Goal: Transaction & Acquisition: Book appointment/travel/reservation

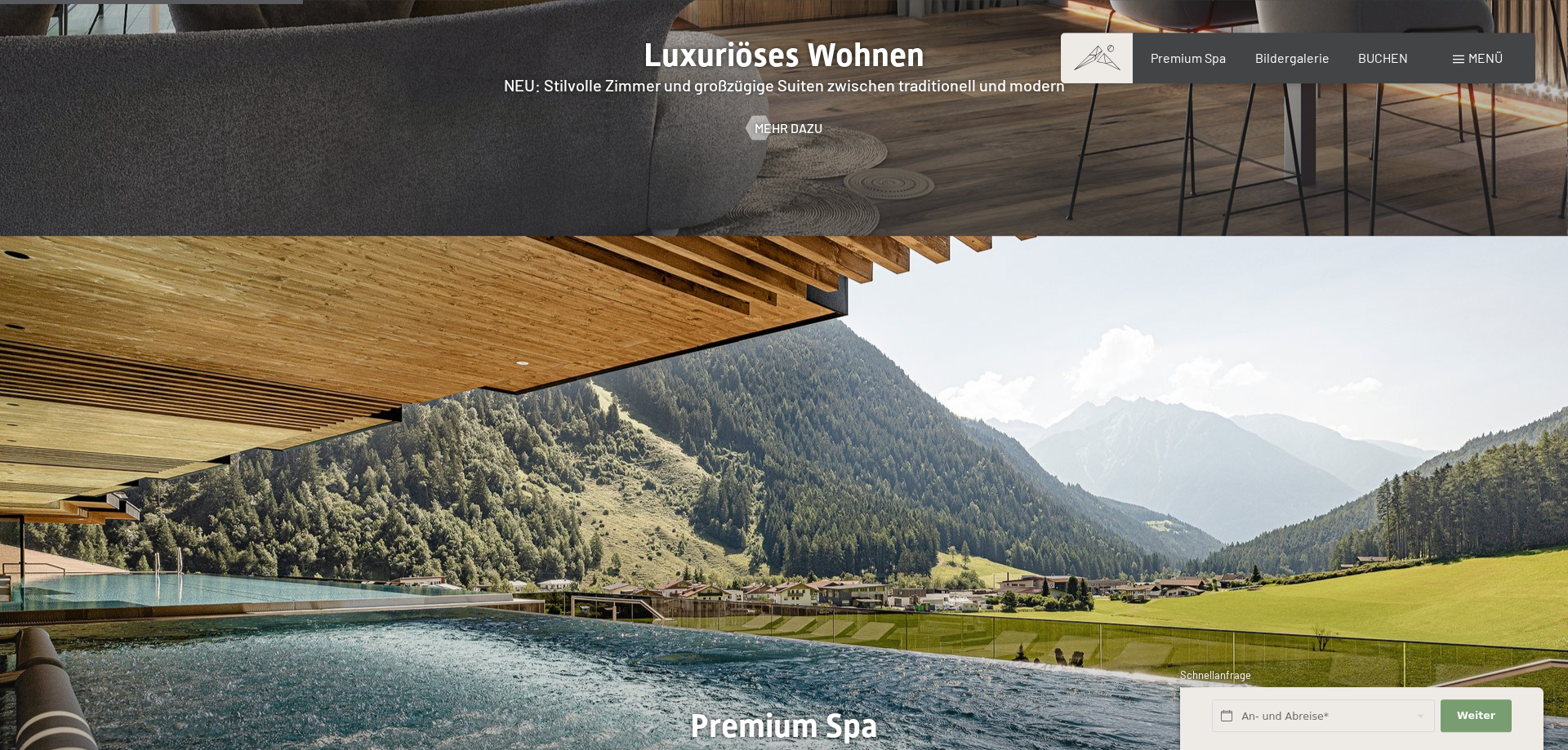
scroll to position [2082, 0]
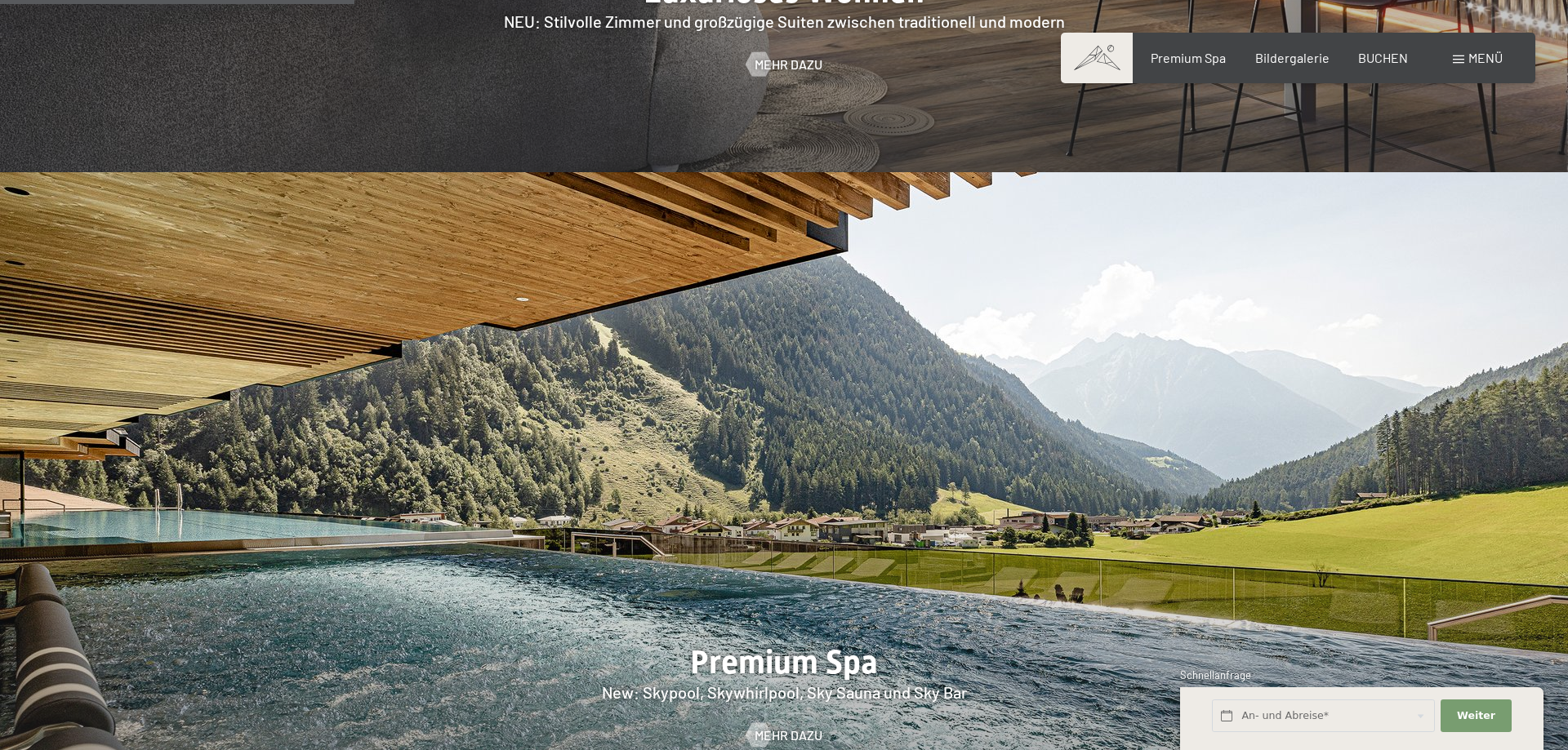
click at [1486, 62] on span "Menü" at bounding box center [1485, 58] width 34 height 16
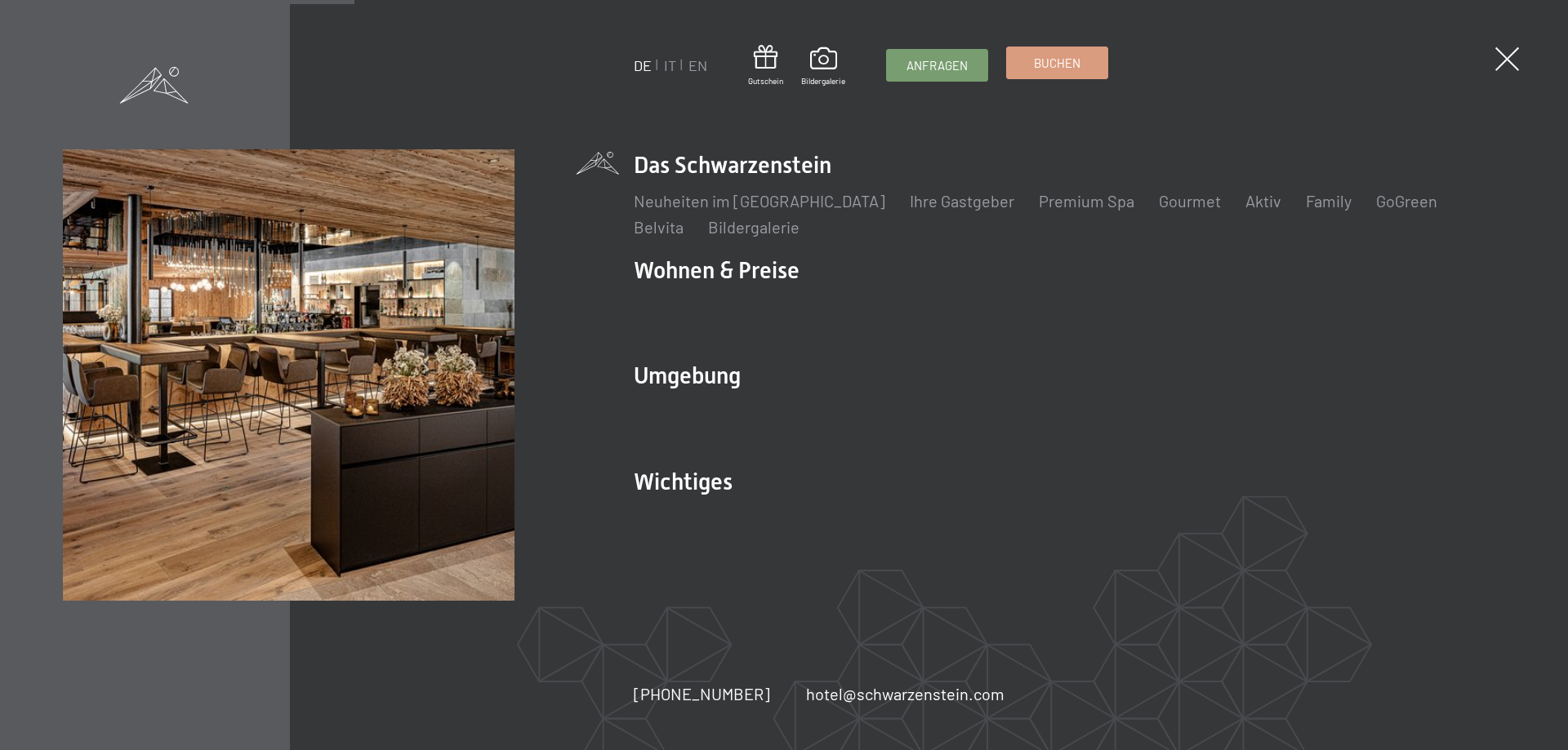
click at [1077, 73] on link "Buchen" at bounding box center [1057, 62] width 100 height 31
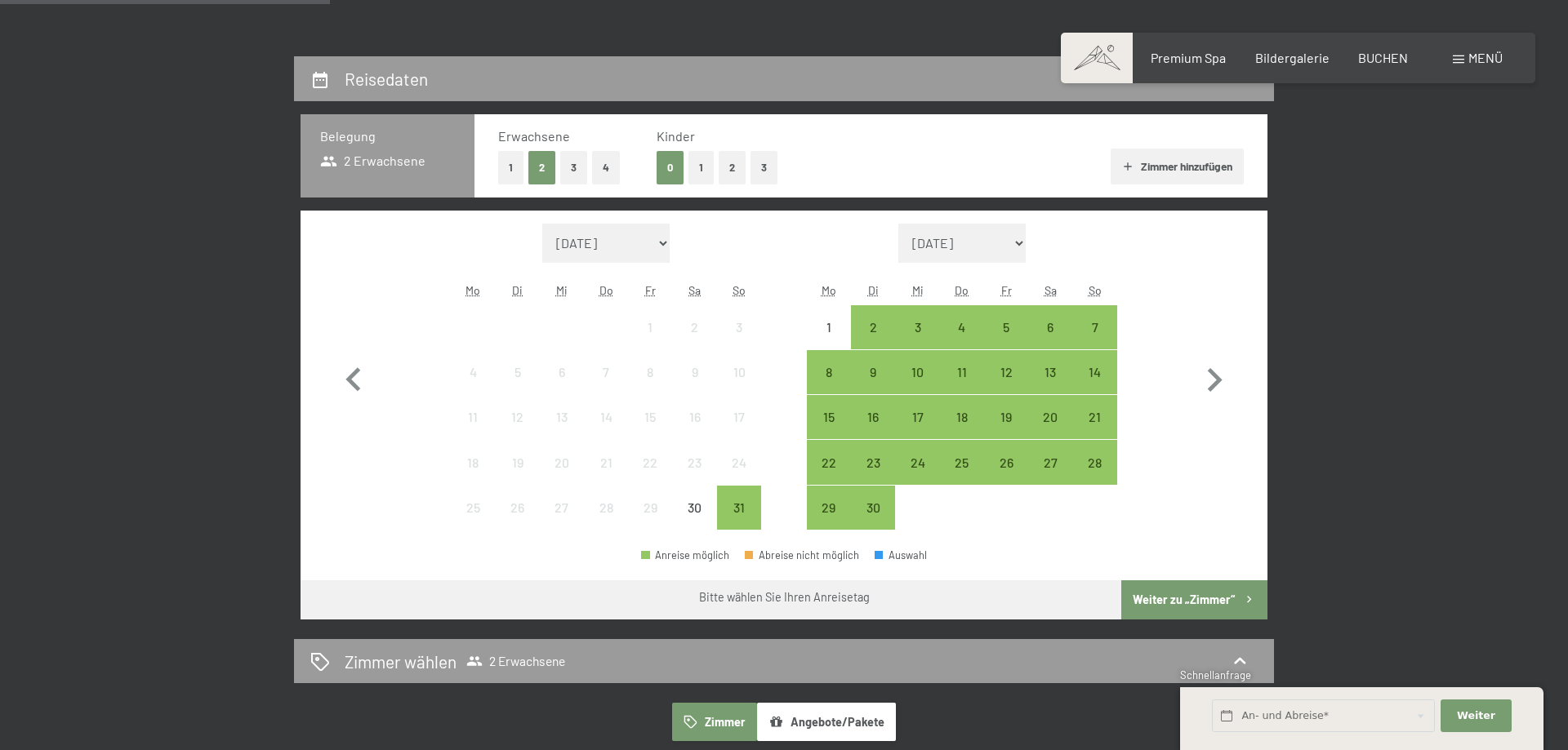
scroll to position [333, 0]
click at [509, 158] on button "1" at bounding box center [511, 168] width 26 height 33
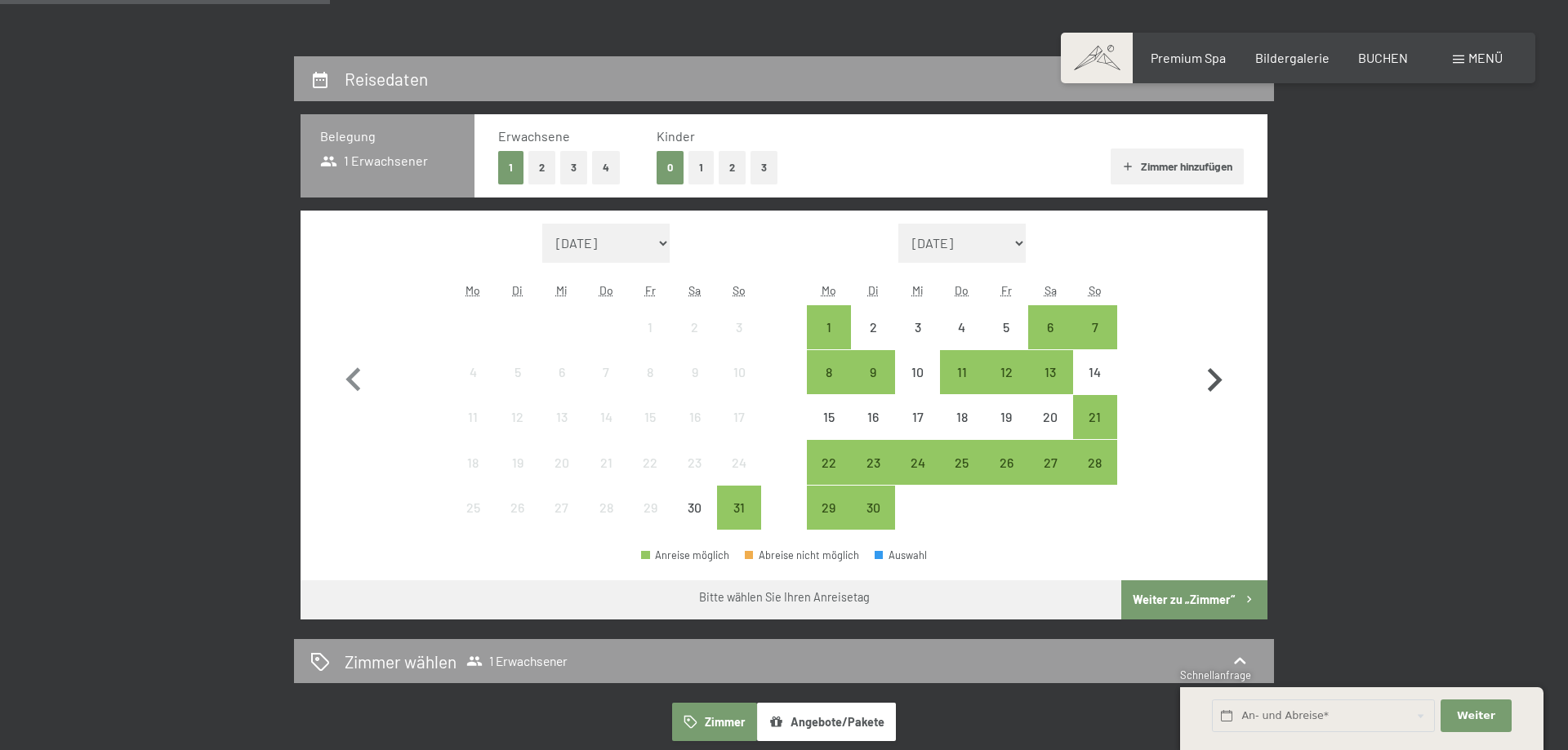
click at [1224, 386] on icon "button" at bounding box center [1214, 380] width 48 height 48
select select "[DATE]"
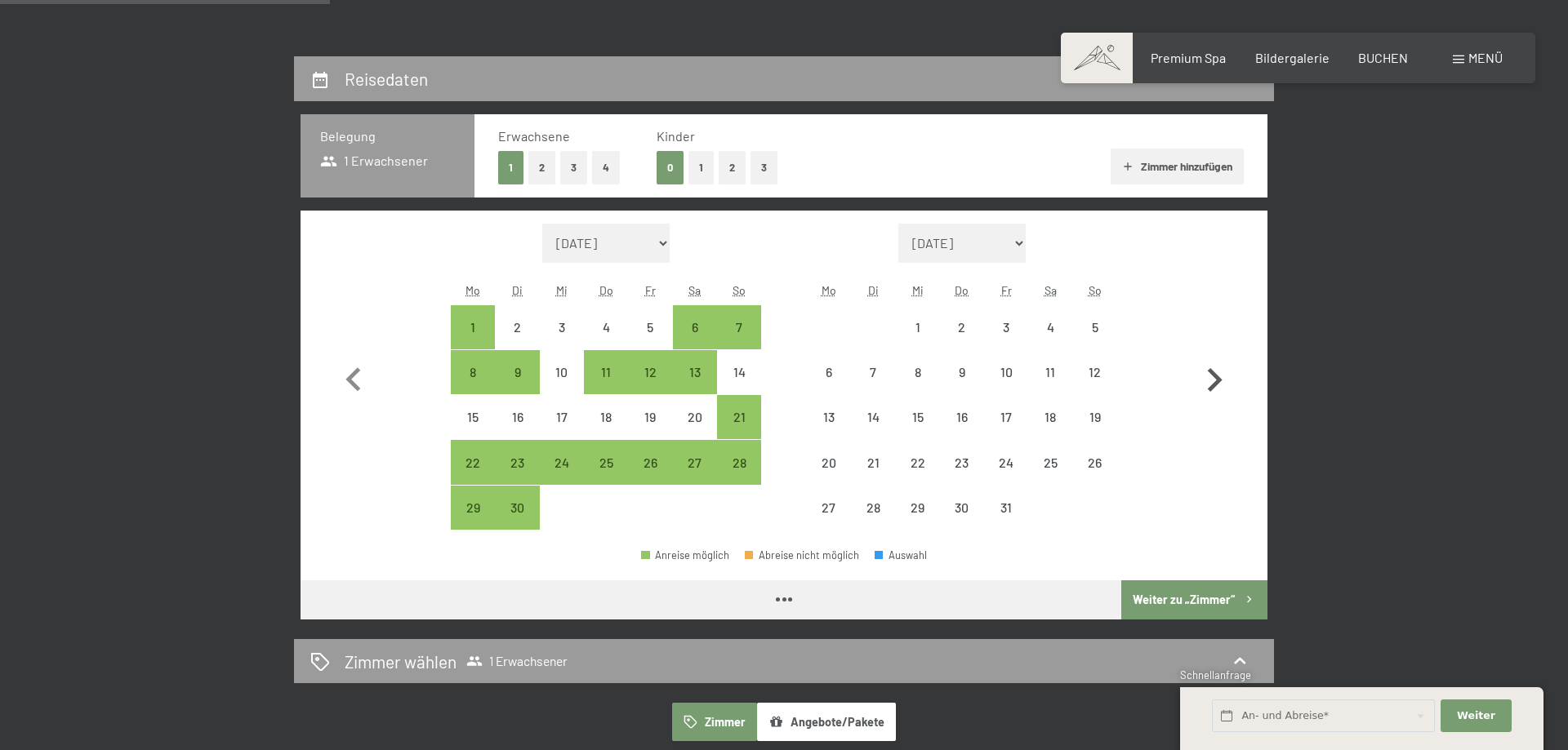
click at [1224, 386] on icon "button" at bounding box center [1214, 380] width 48 height 48
select select "[DATE]"
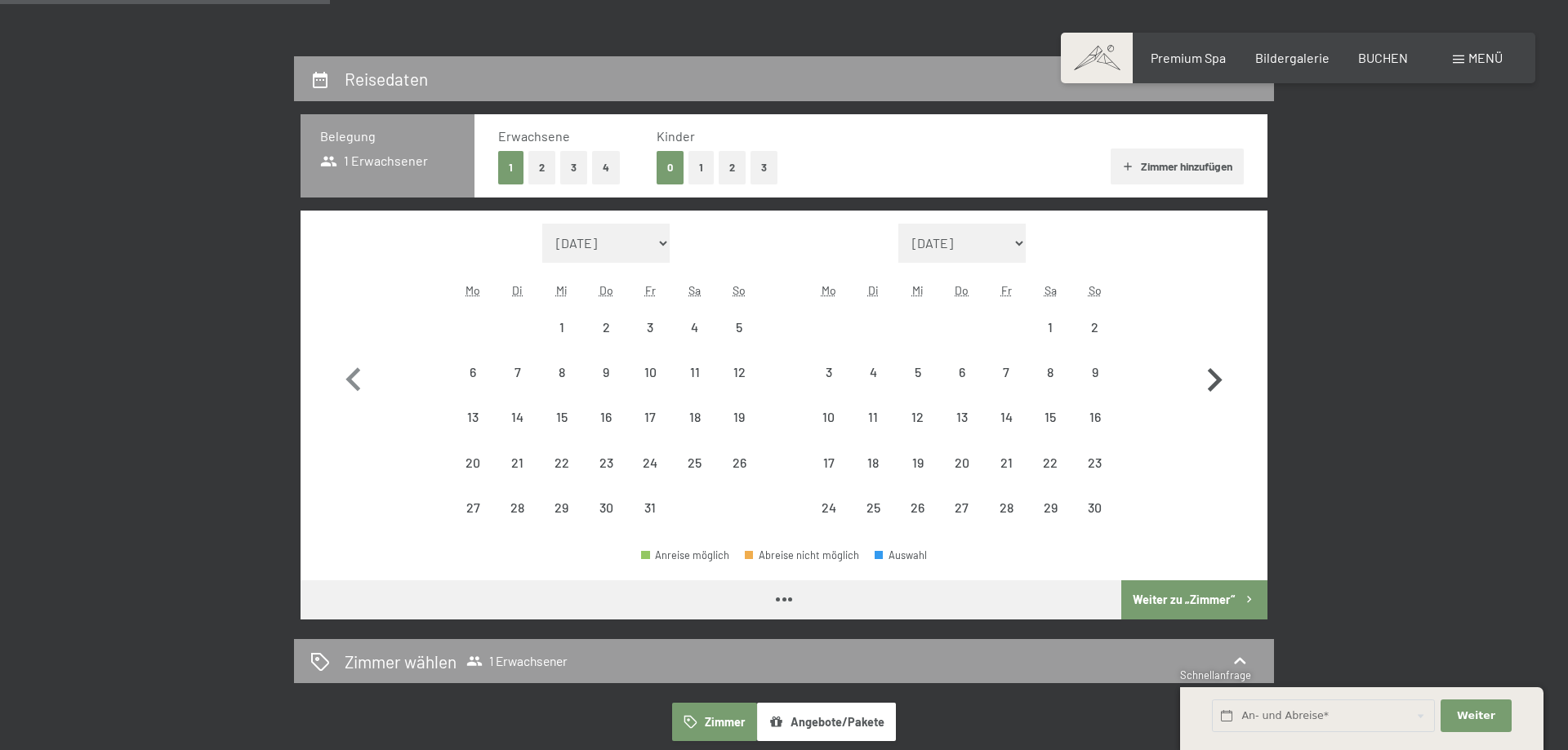
select select "[DATE]"
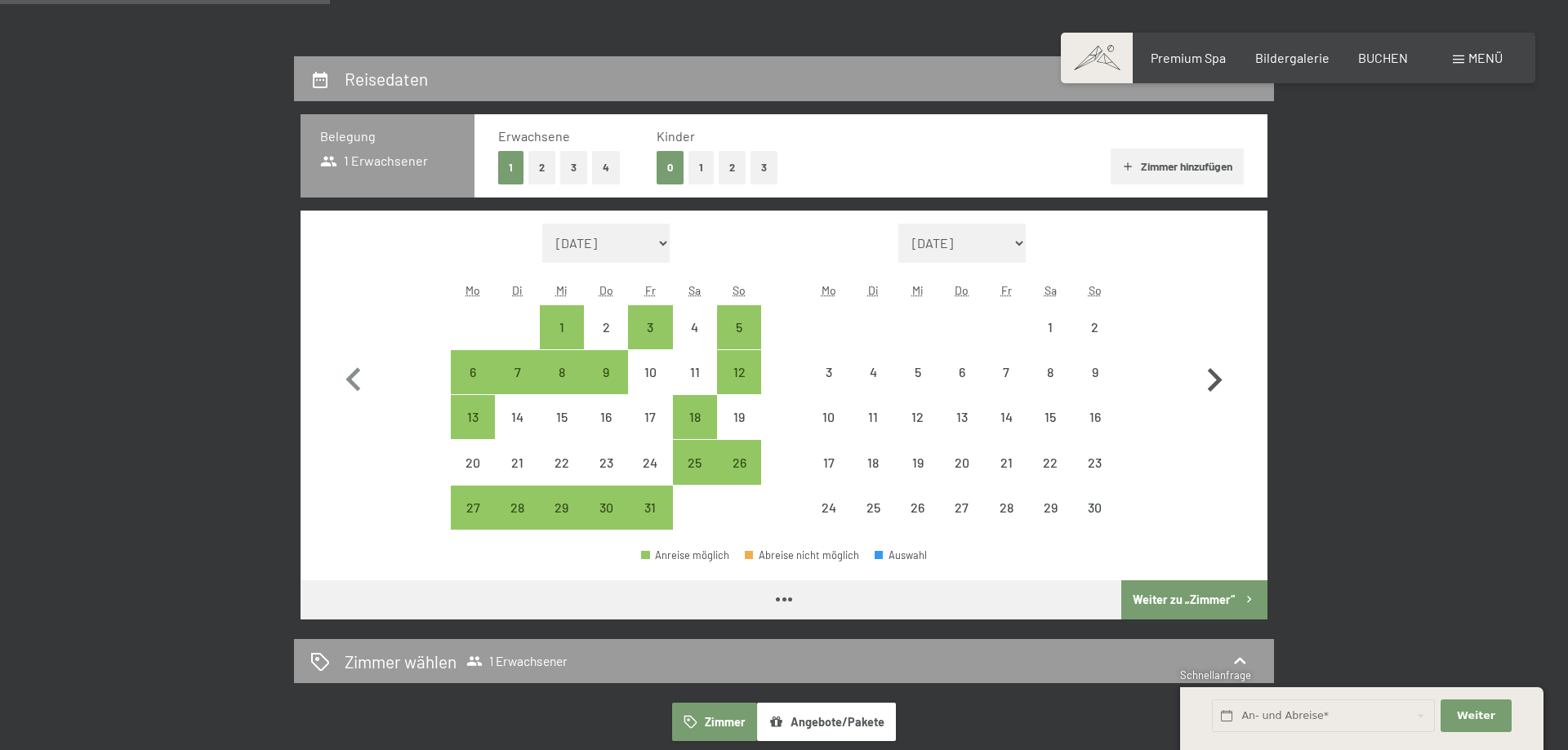
click at [1224, 386] on icon "button" at bounding box center [1214, 380] width 48 height 48
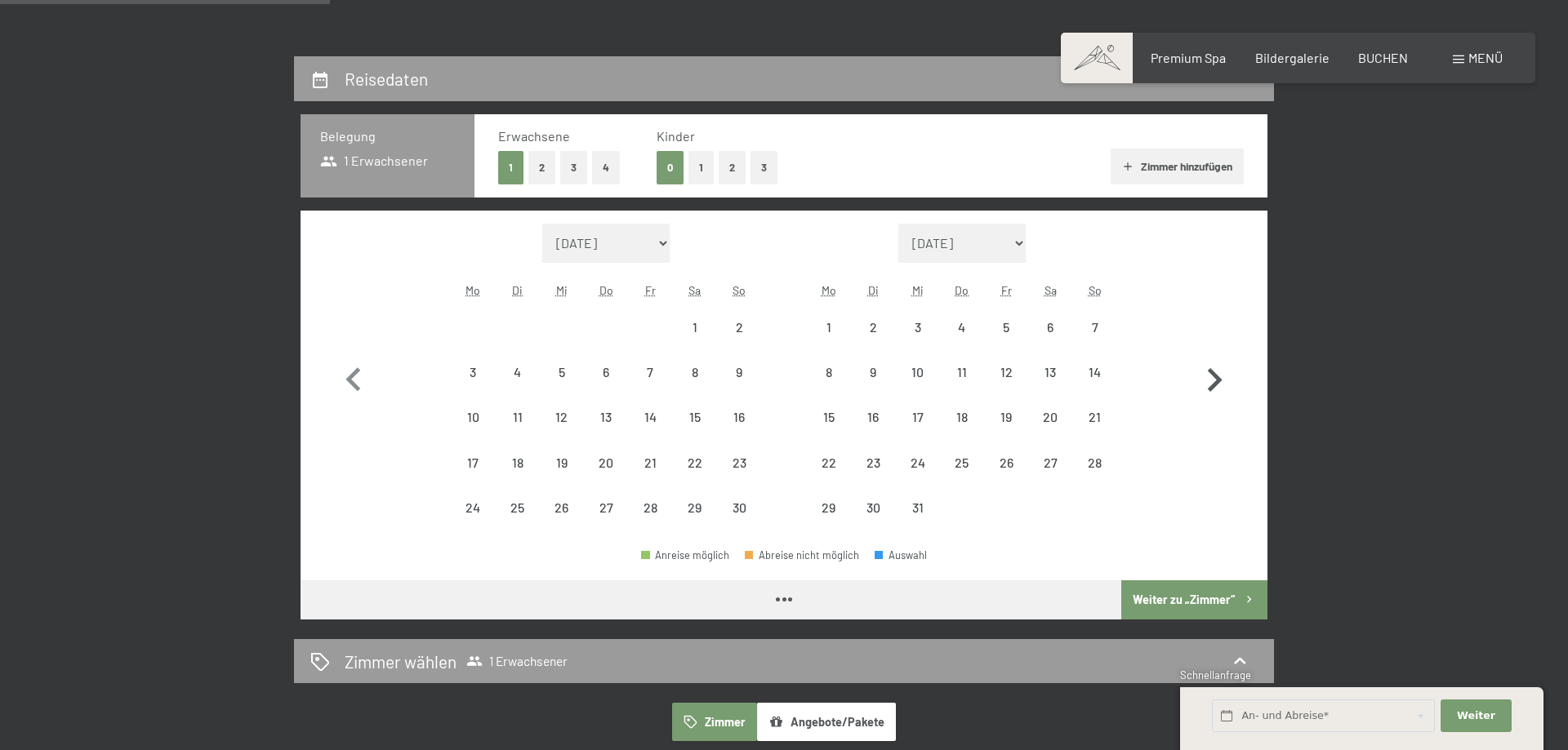
select select "[DATE]"
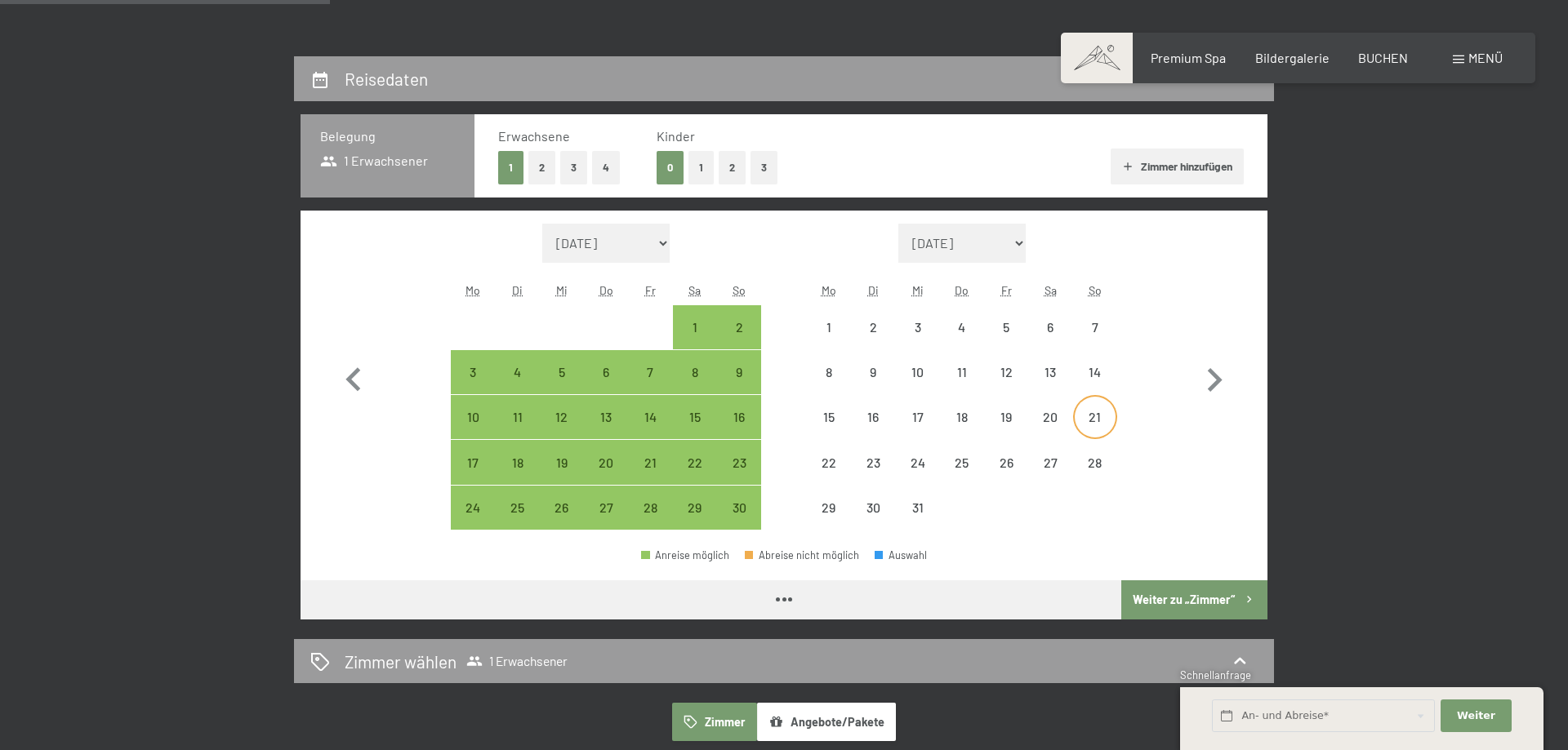
select select "[DATE]"
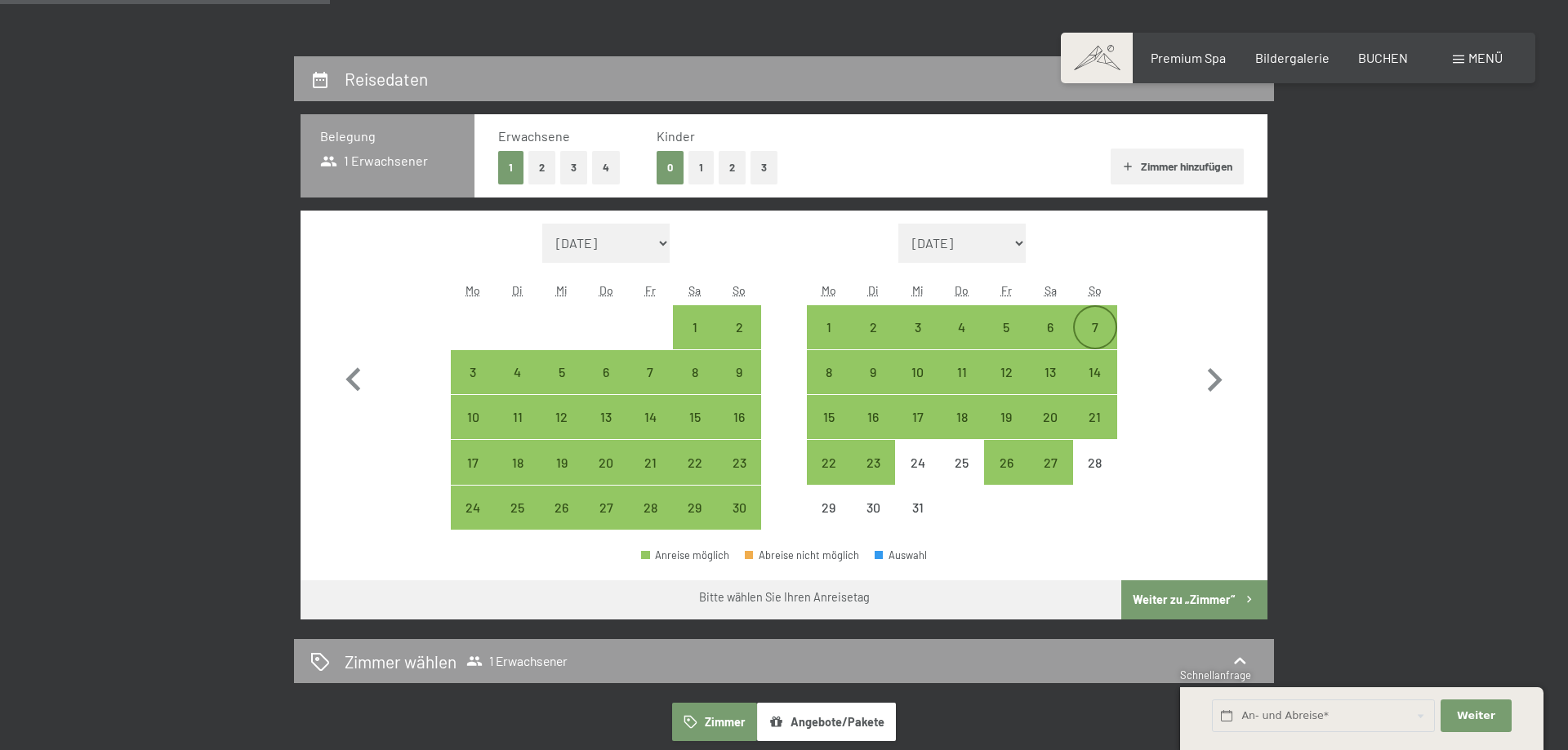
click at [1082, 330] on div "7" at bounding box center [1095, 341] width 40 height 40
select select "[DATE]"
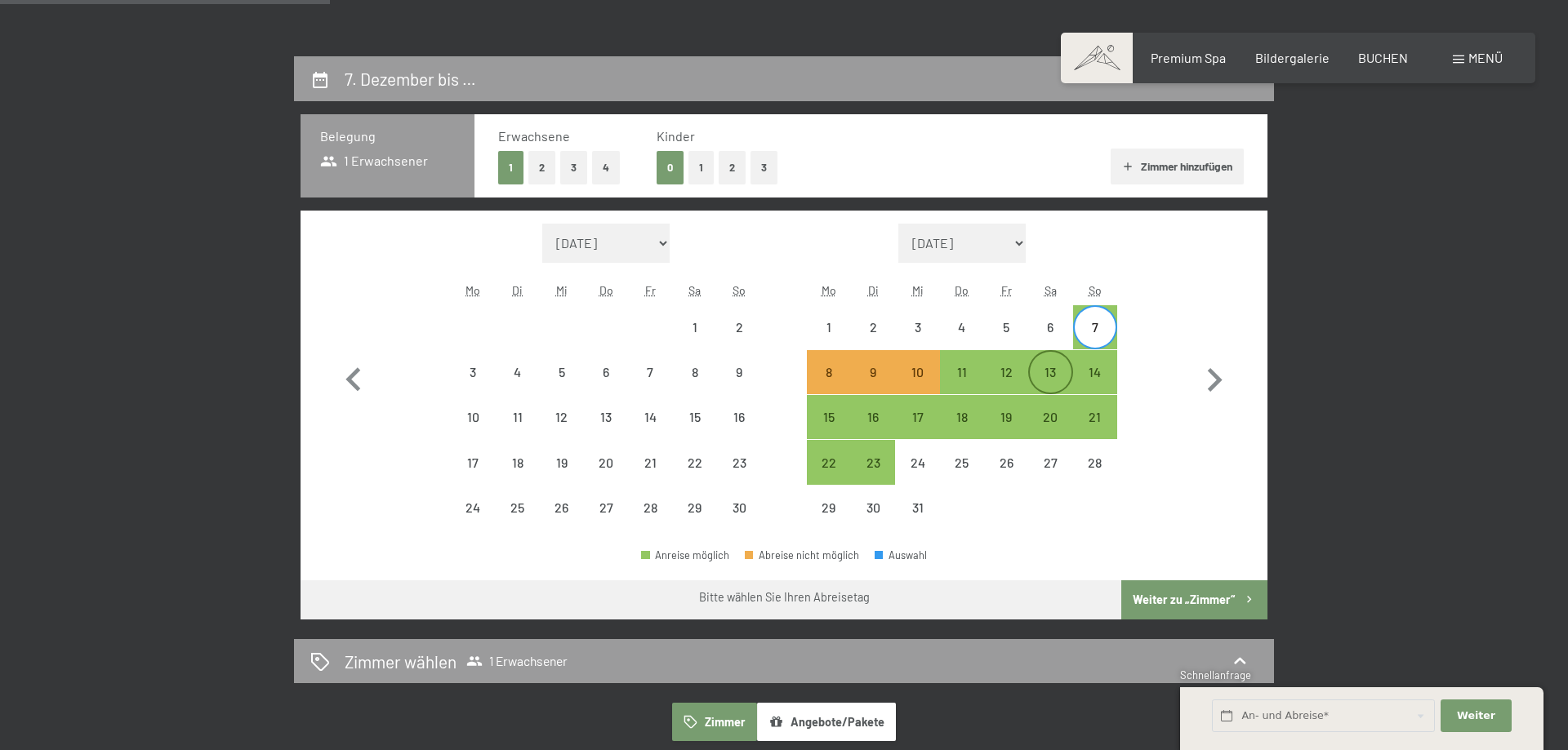
click at [1060, 371] on div "13" at bounding box center [1050, 386] width 40 height 40
select select "[DATE]"
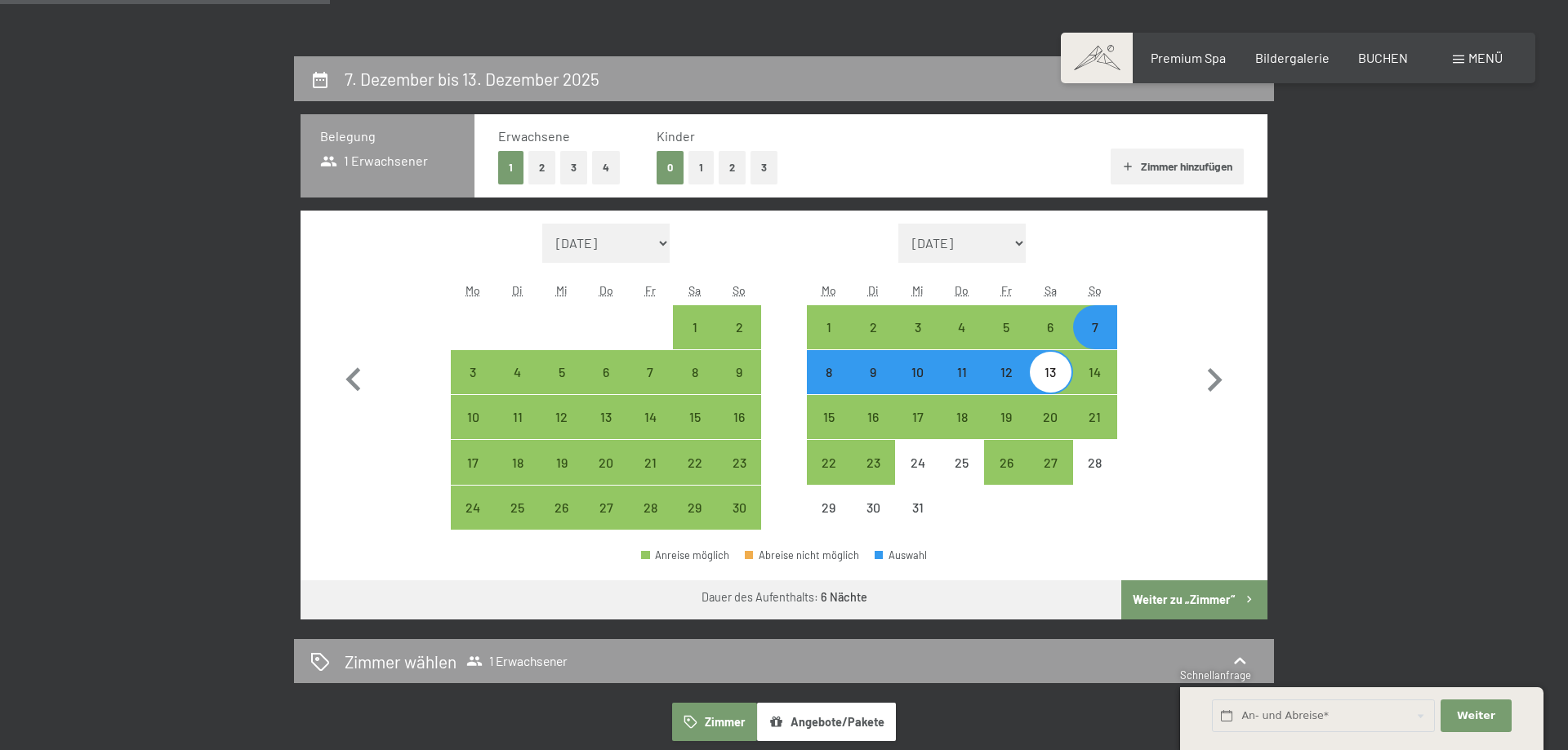
click at [1154, 594] on button "Weiter zu „Zimmer“" at bounding box center [1194, 599] width 146 height 40
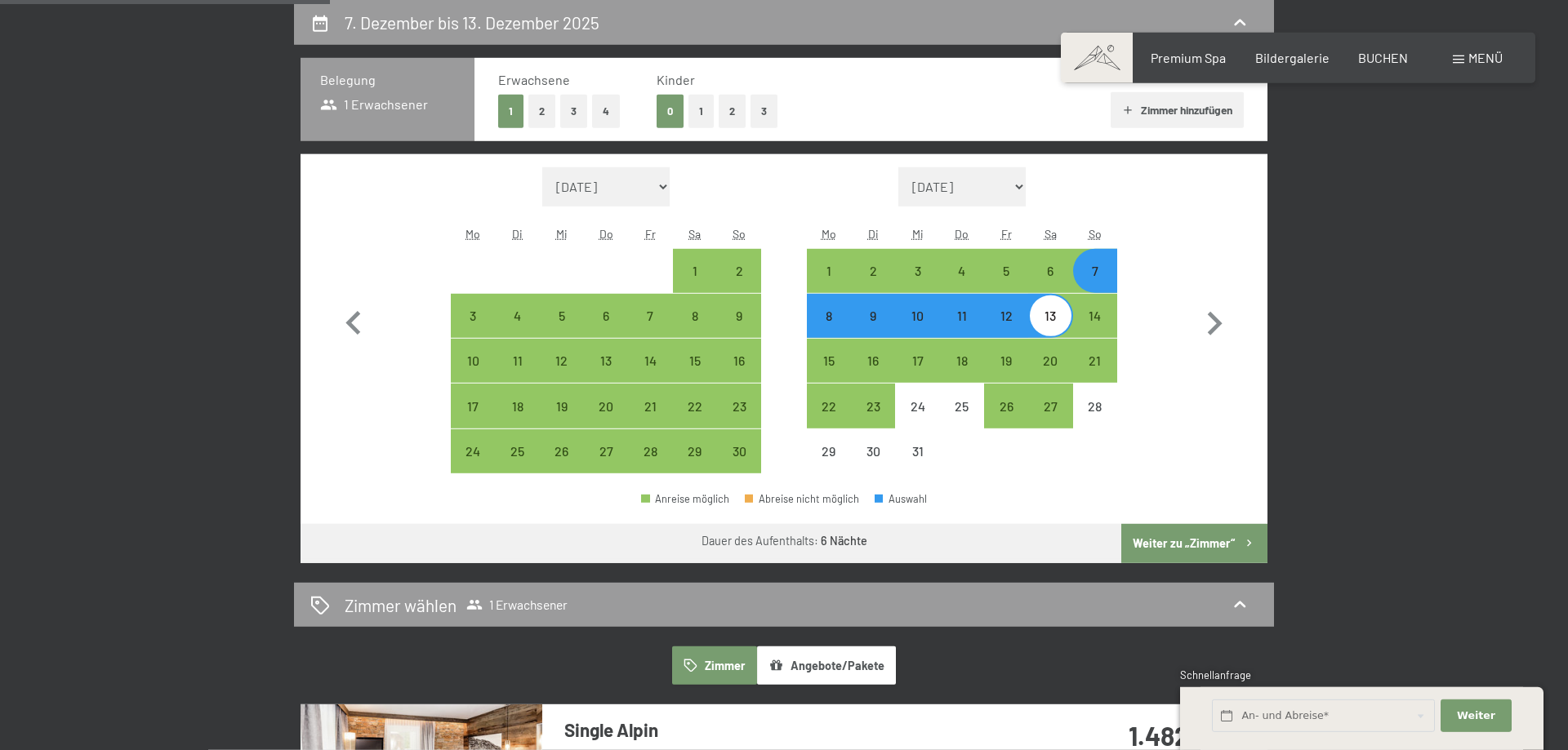
select select "[DATE]"
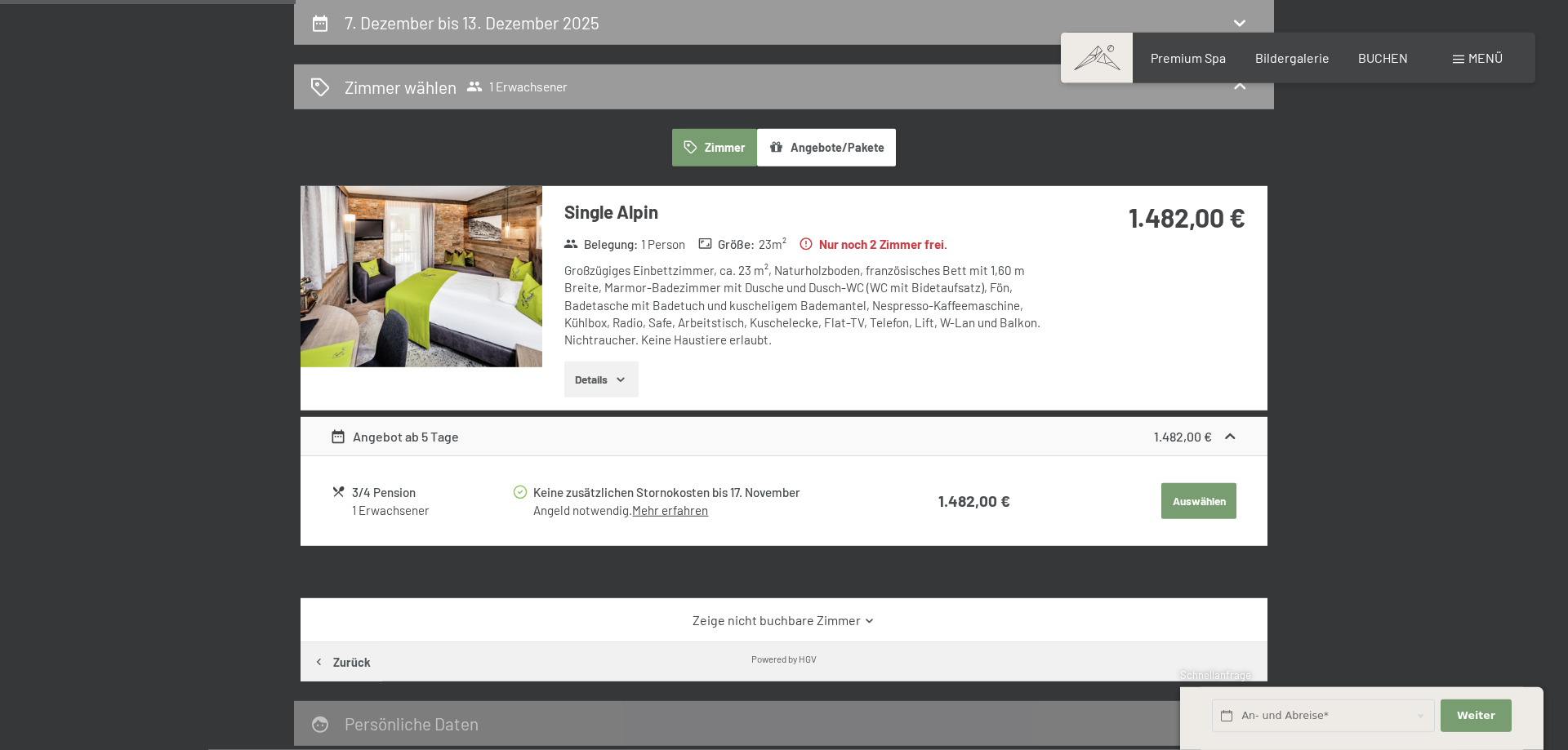
scroll to position [473, 0]
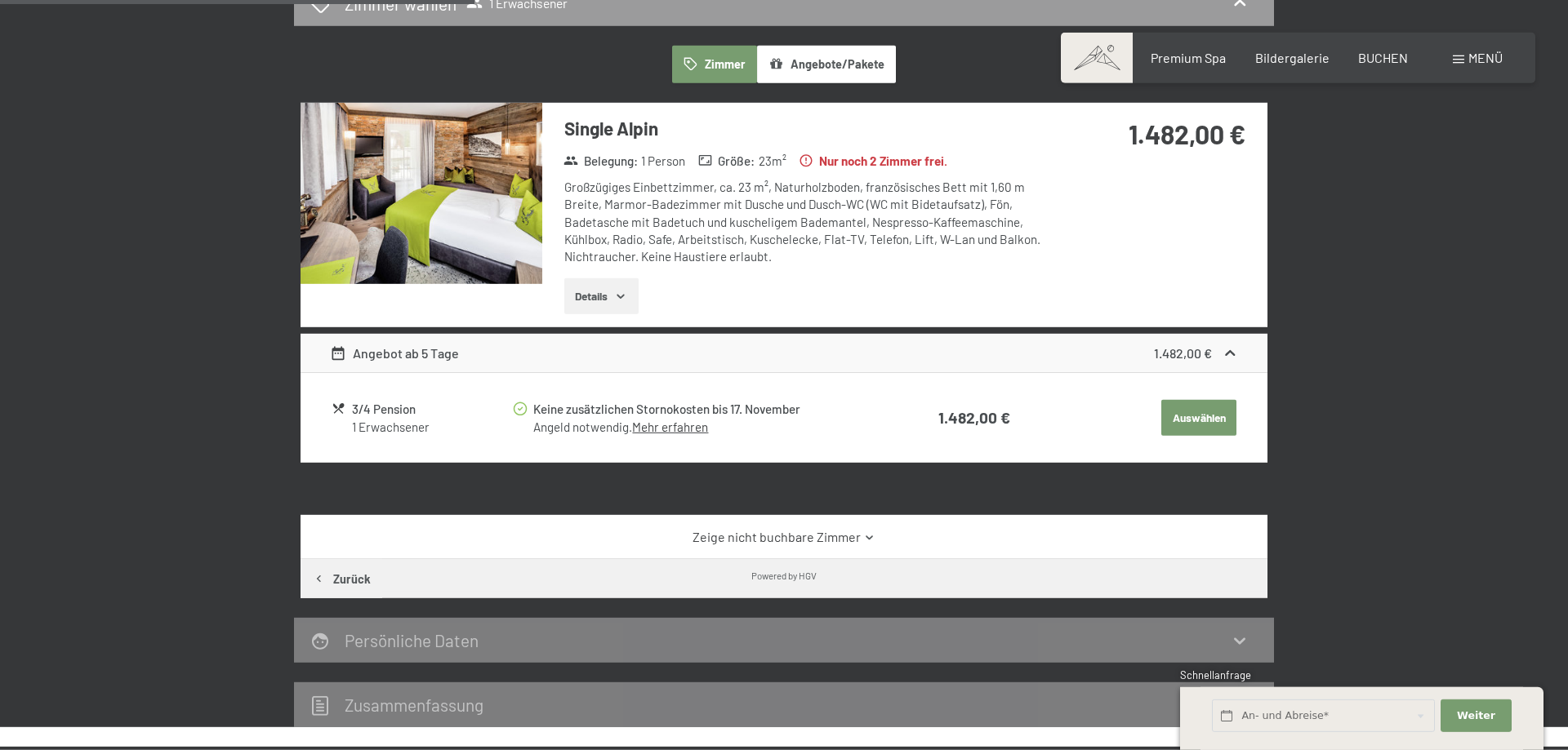
click at [830, 520] on div "Zeige nicht buchbare Zimmer" at bounding box center [784, 537] width 967 height 44
click at [836, 530] on link "Zeige nicht buchbare Zimmer" at bounding box center [784, 537] width 909 height 18
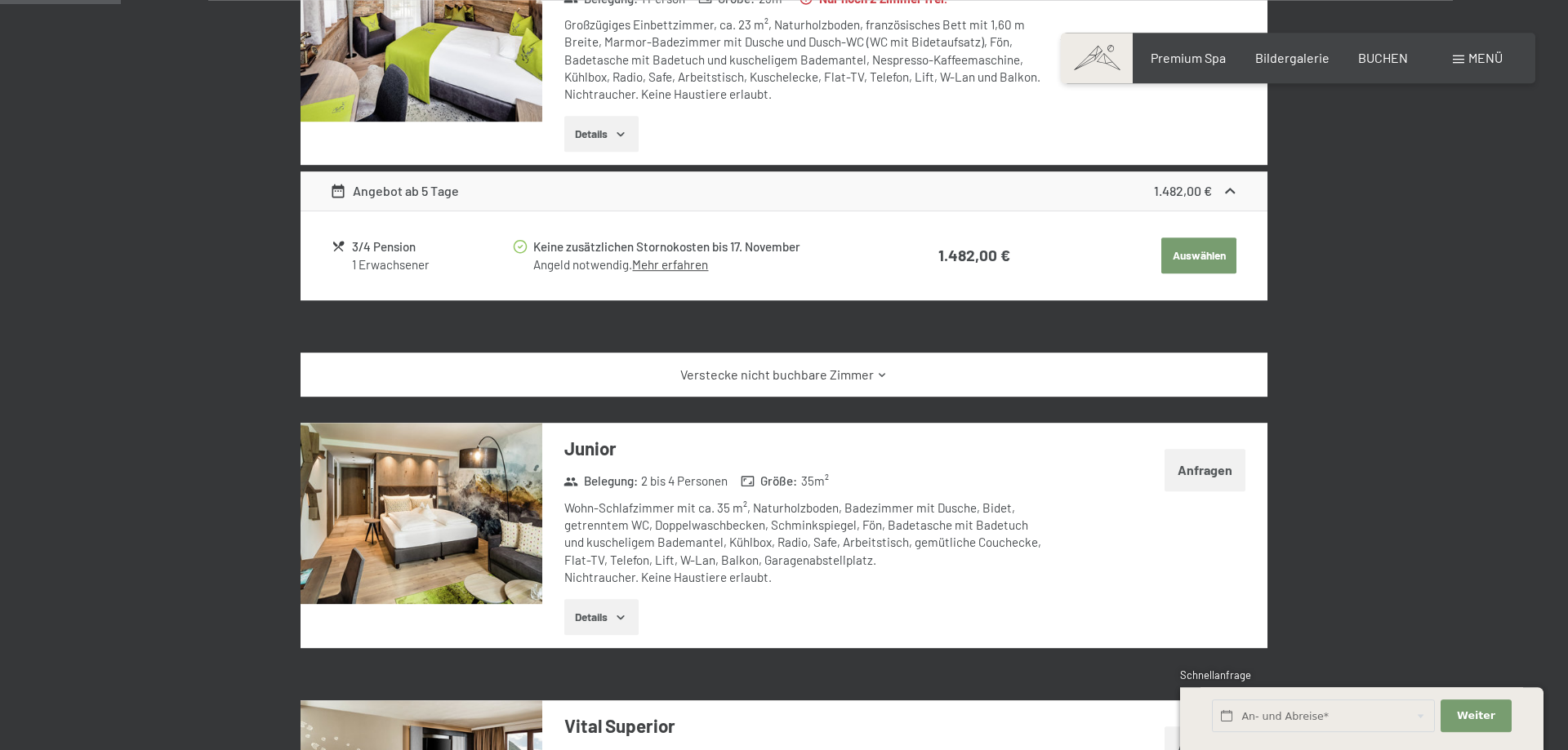
scroll to position [0, 0]
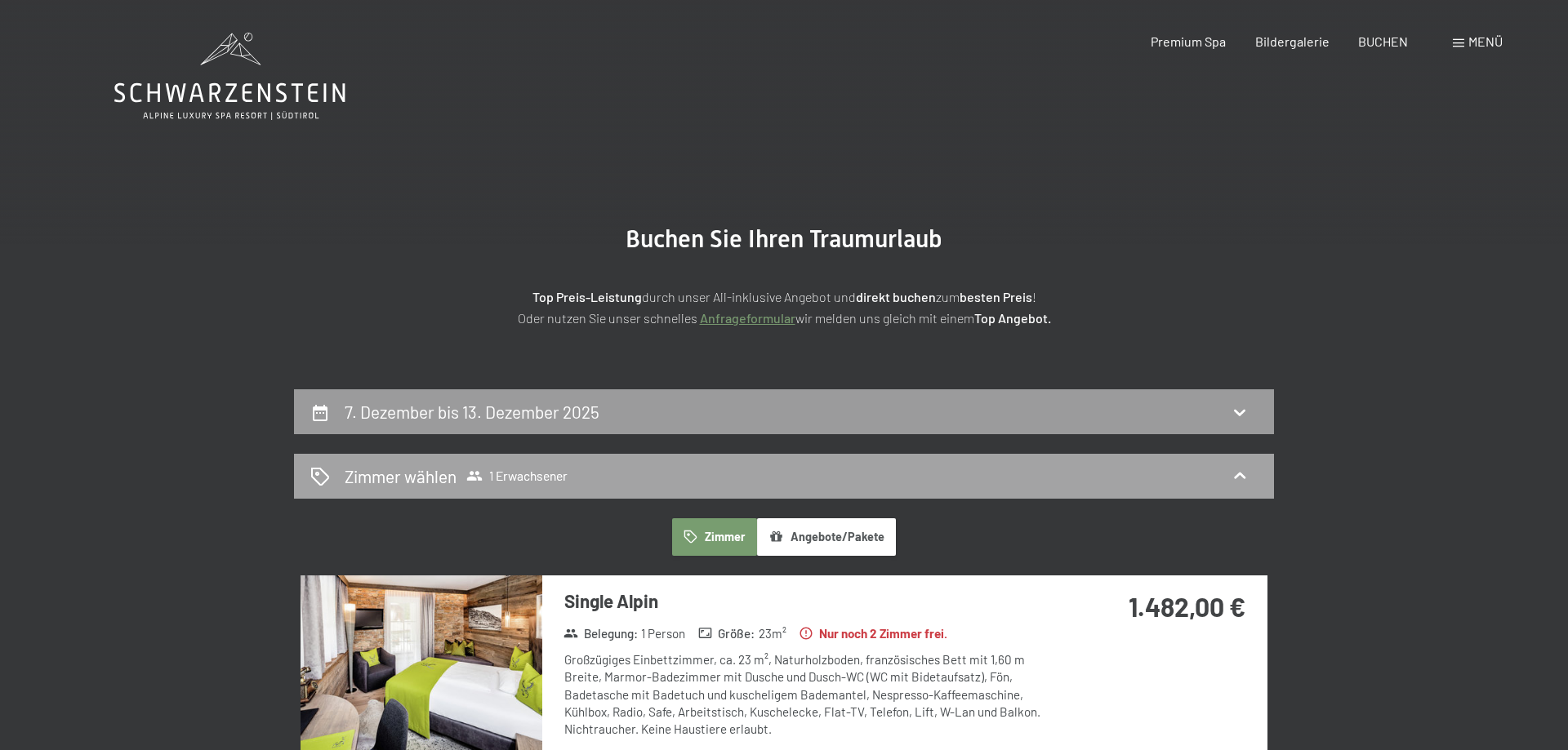
click at [1239, 479] on icon at bounding box center [1240, 476] width 19 height 19
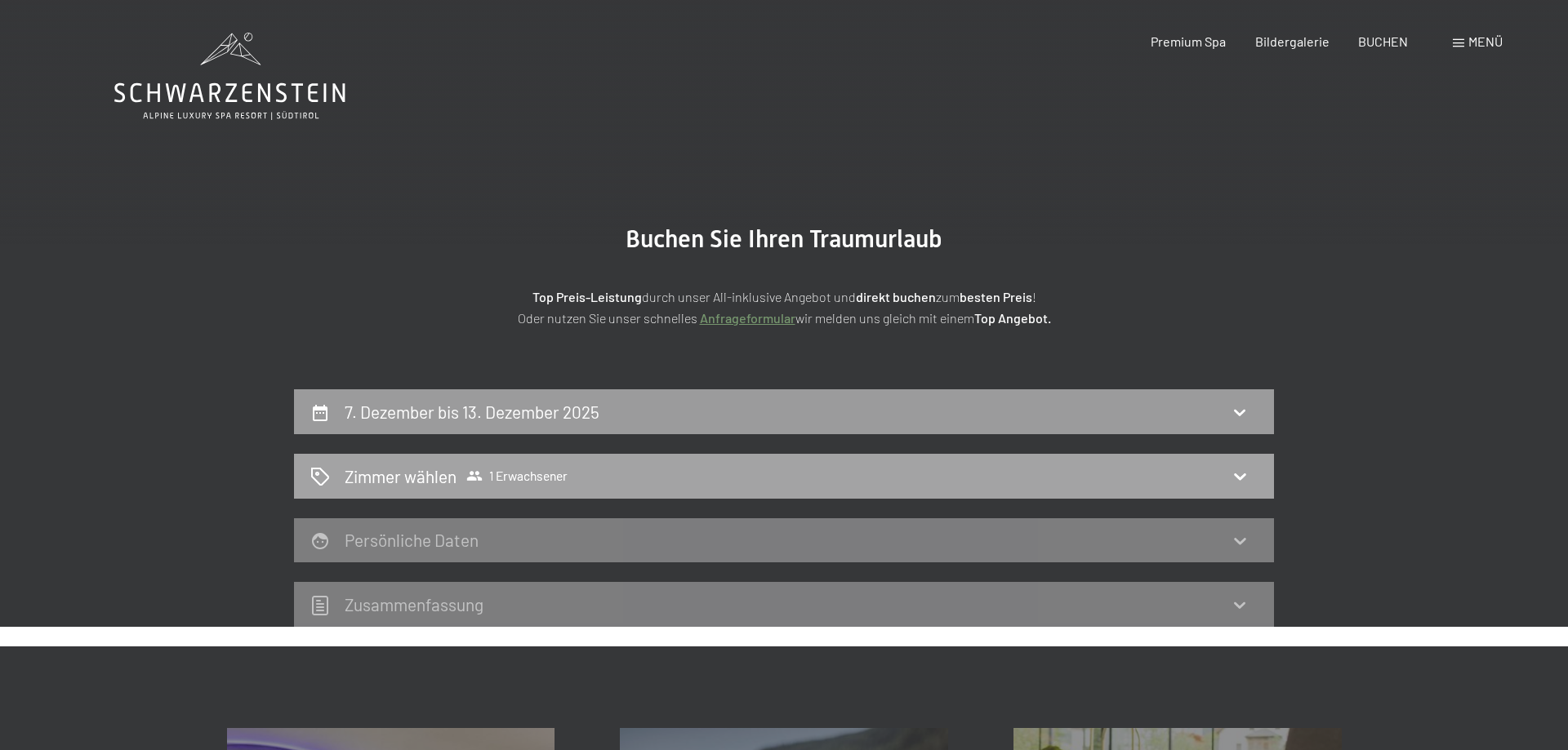
click at [625, 478] on div "[PERSON_NAME] [PERSON_NAME] 1 Erwachsener" at bounding box center [784, 476] width 947 height 24
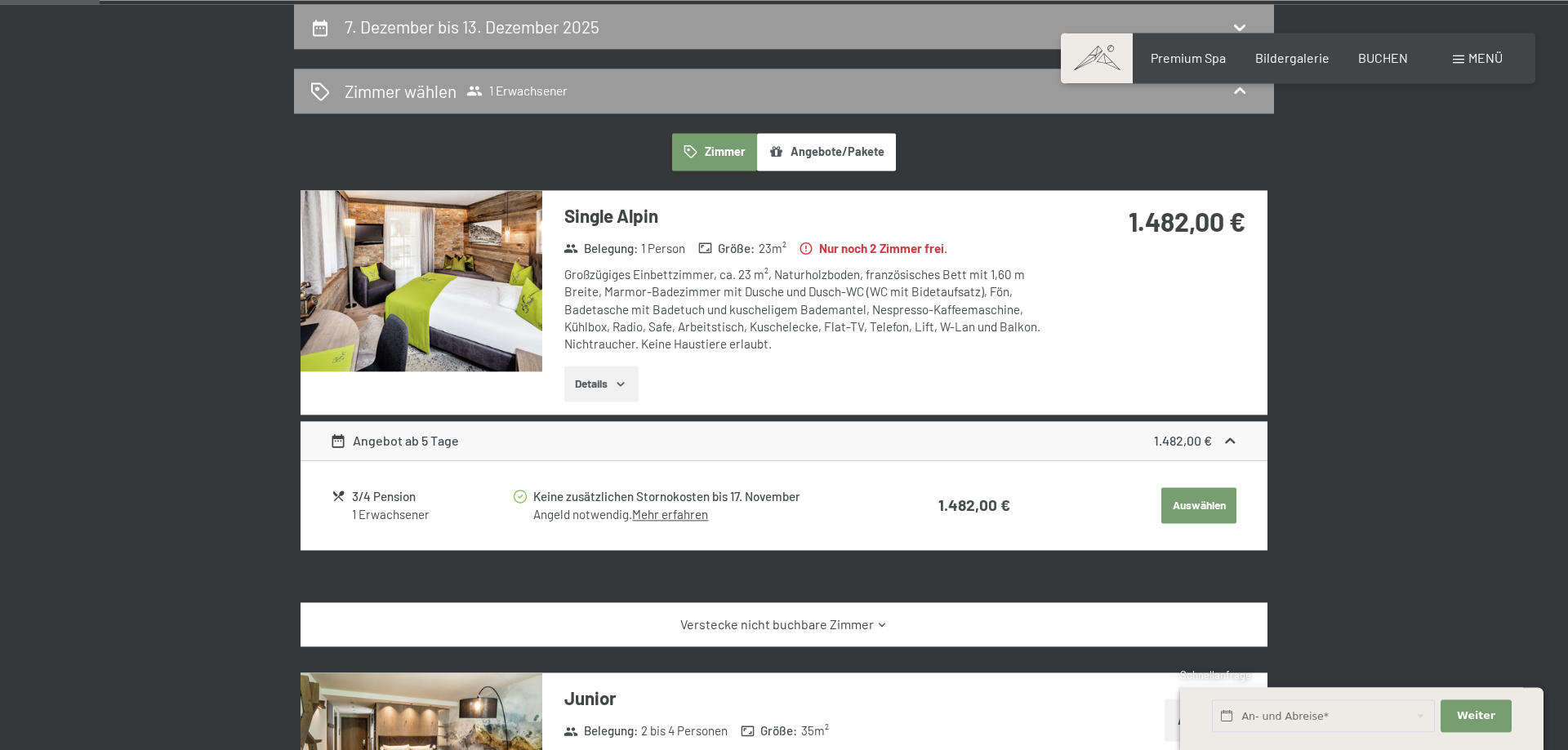
scroll to position [416, 0]
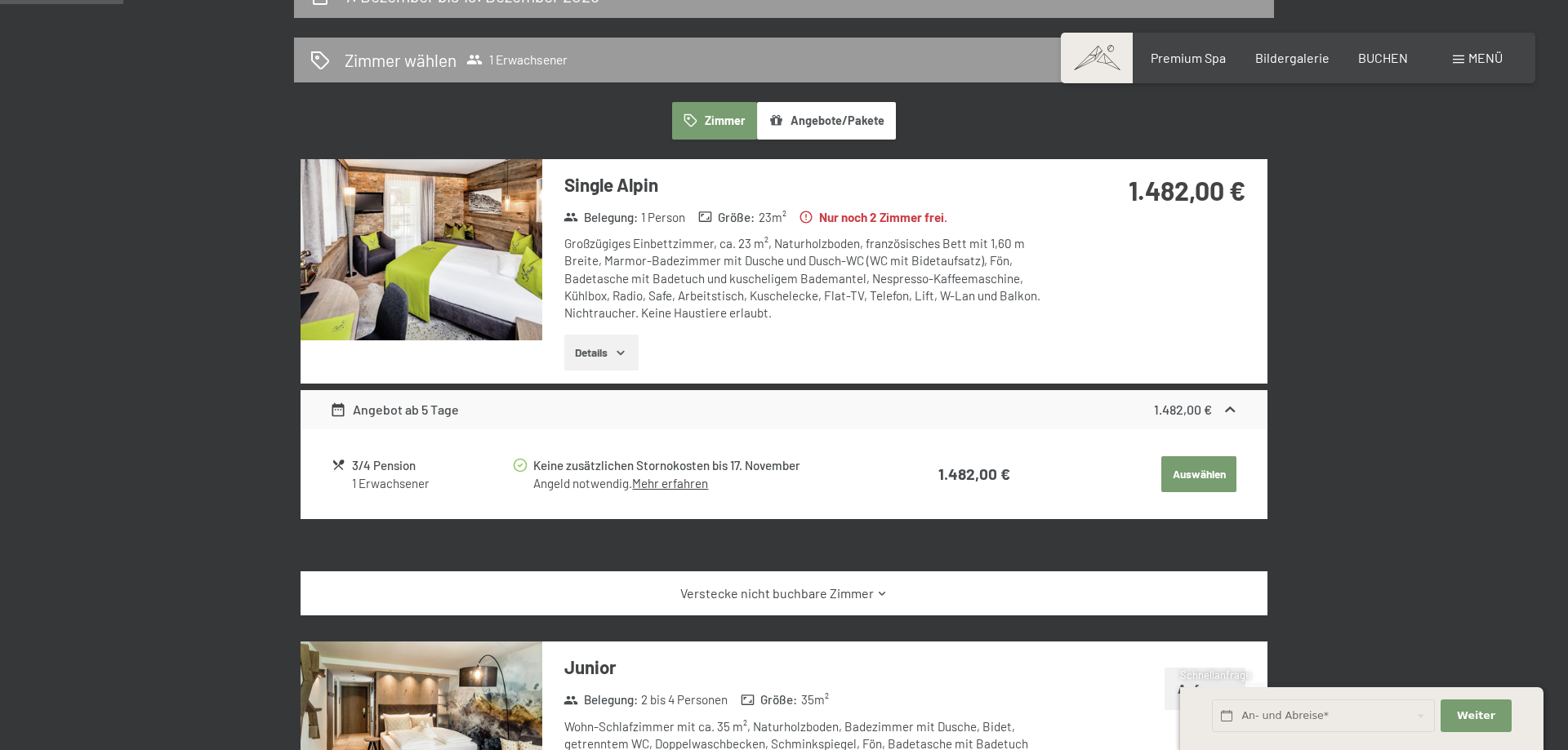
click at [823, 603] on div "Verstecke nicht buchbare Zimmer" at bounding box center [784, 593] width 967 height 44
click at [827, 591] on link "Verstecke nicht buchbare Zimmer" at bounding box center [784, 593] width 909 height 18
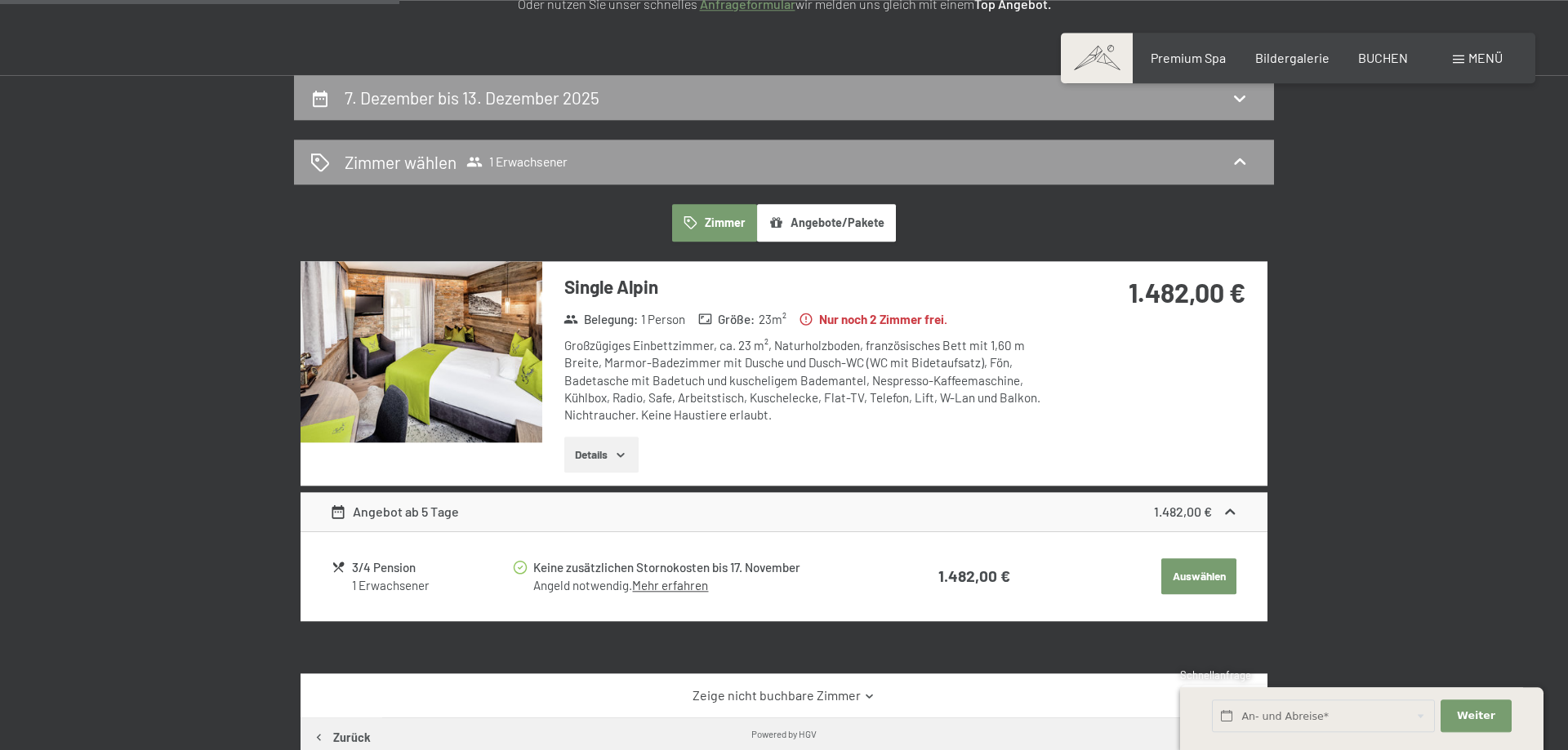
scroll to position [166, 0]
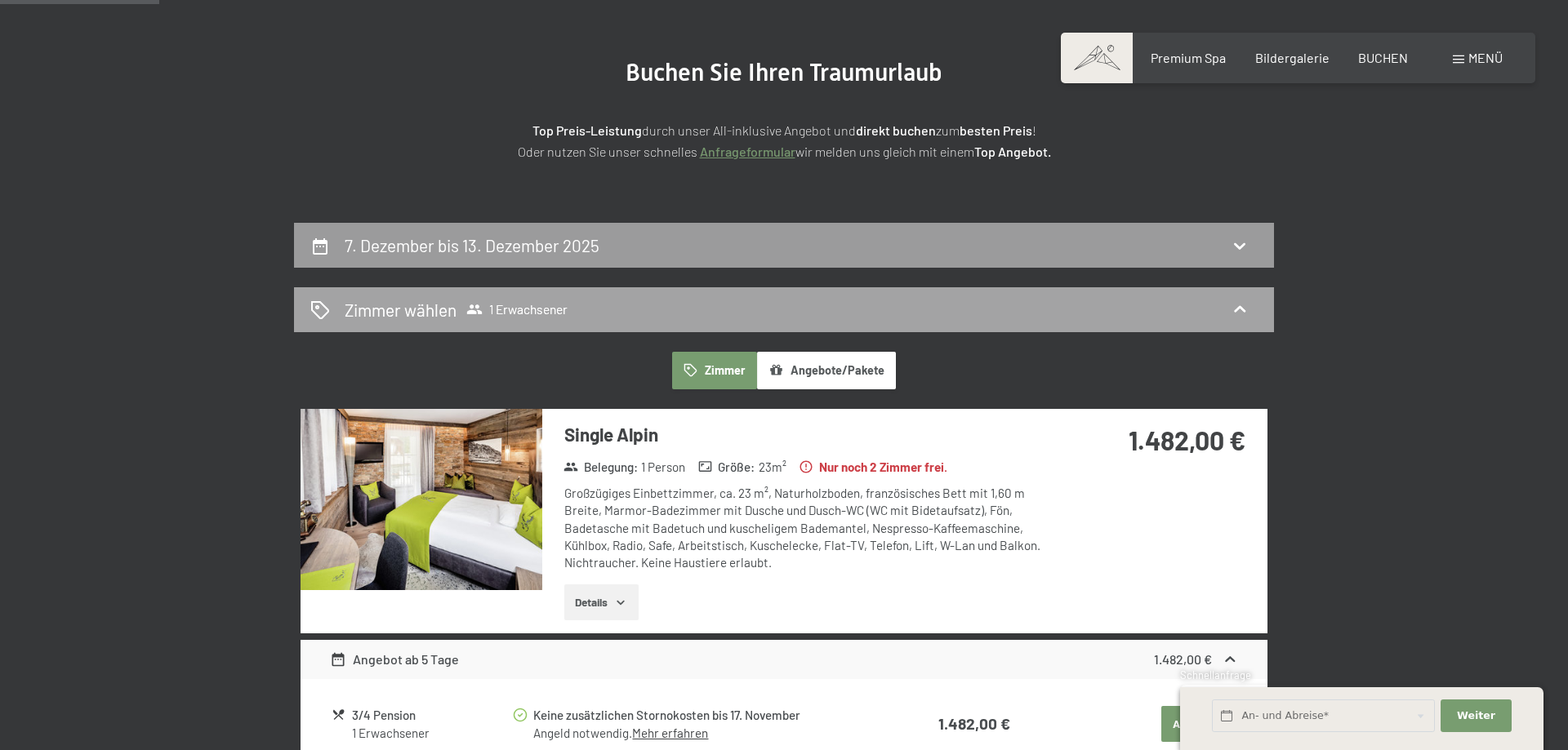
click at [520, 304] on span "1 Erwachsener" at bounding box center [517, 309] width 101 height 17
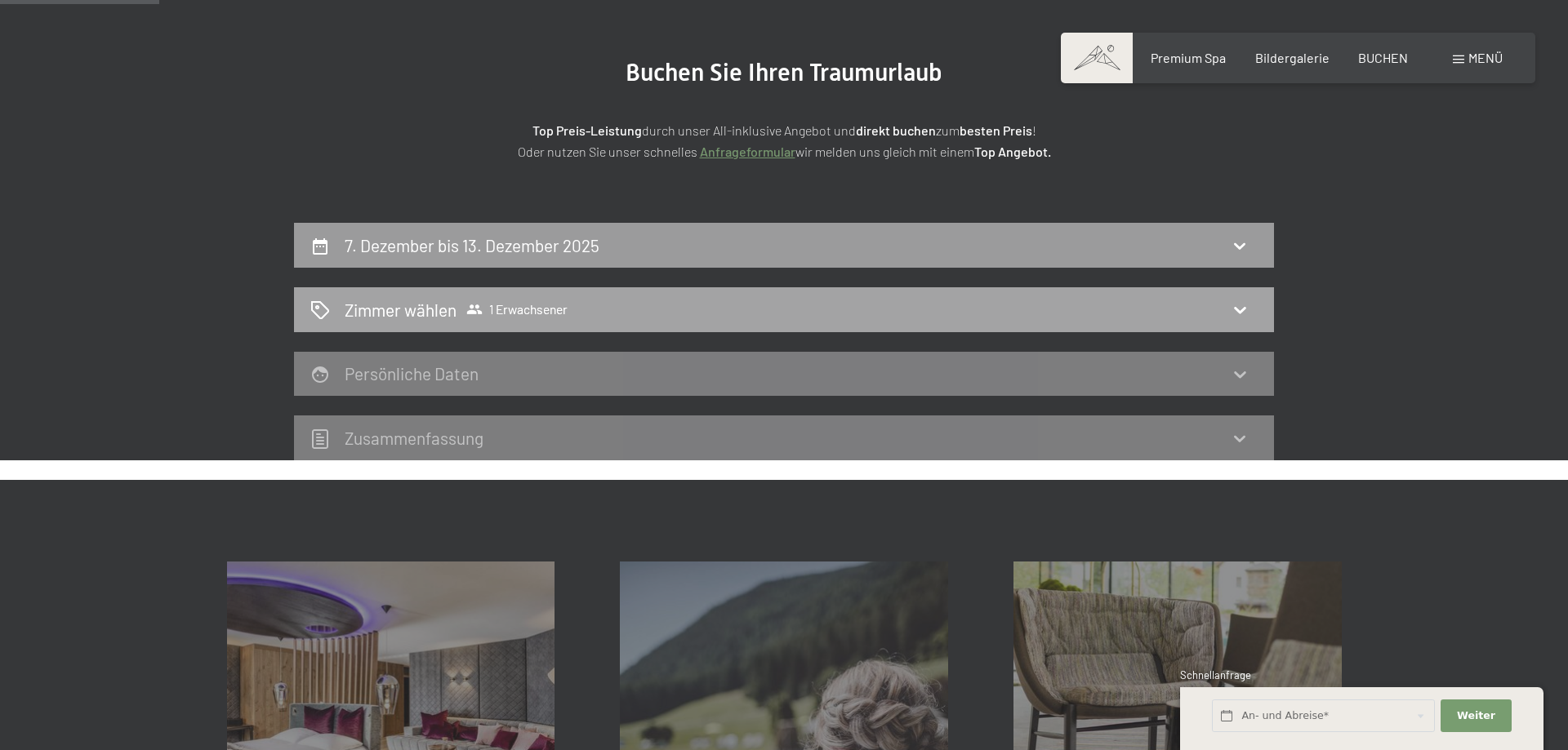
click at [536, 317] on span "1 Erwachsener" at bounding box center [517, 309] width 101 height 17
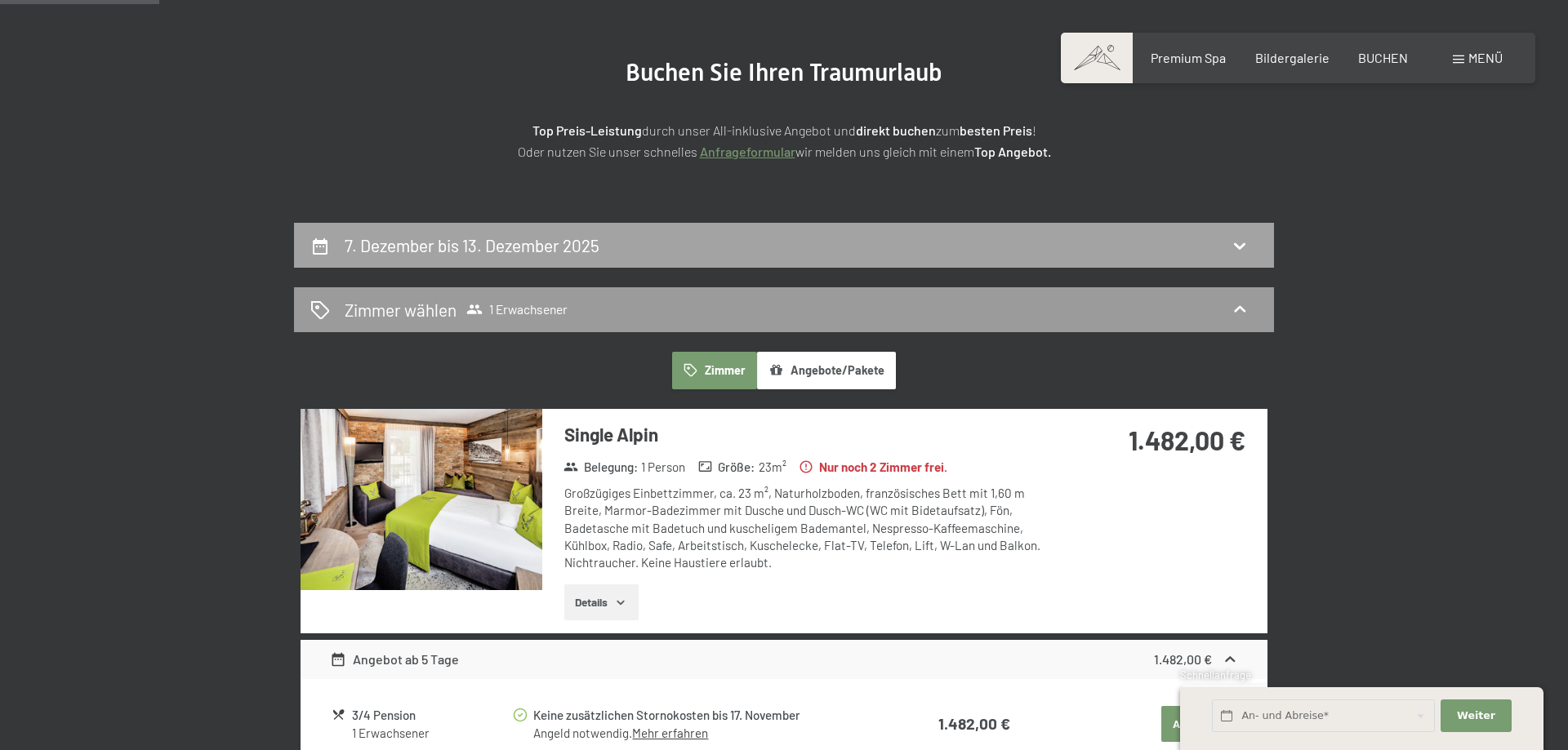
click at [634, 262] on div "7. Dezember bis 13. Dezember 2025" at bounding box center [784, 245] width 980 height 45
select select "[DATE]"
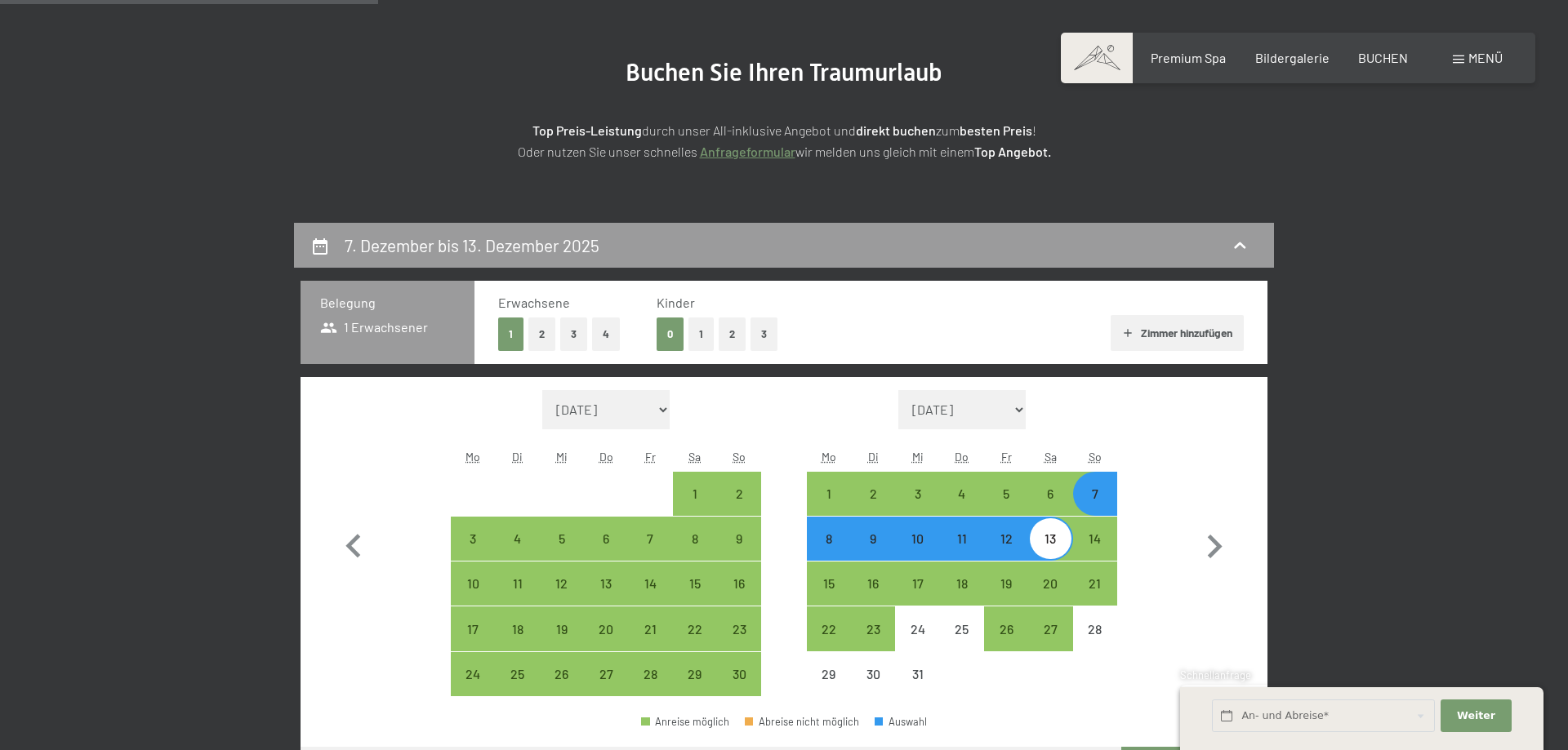
scroll to position [389, 0]
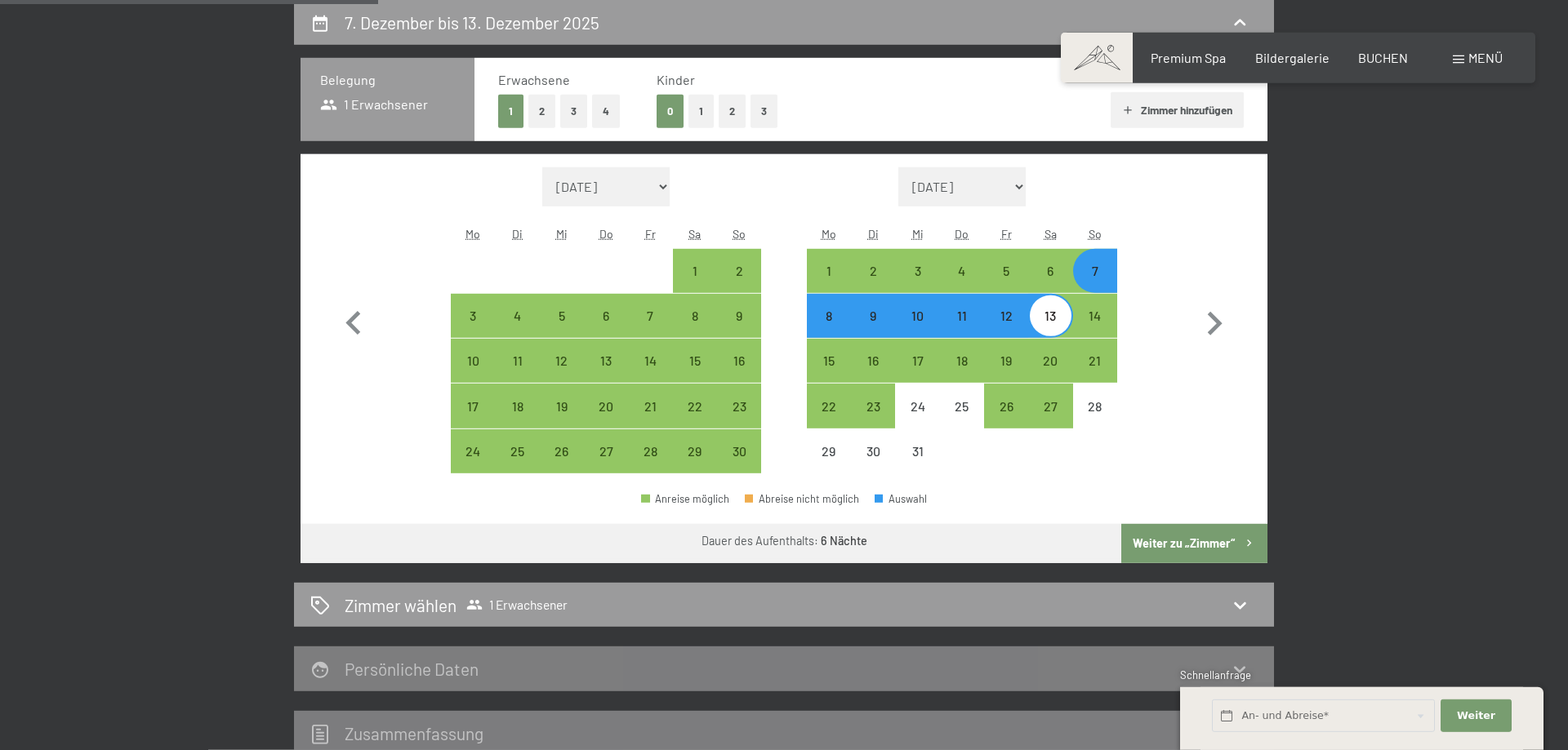
click at [545, 111] on button "2" at bounding box center [541, 112] width 27 height 33
select select "[DATE]"
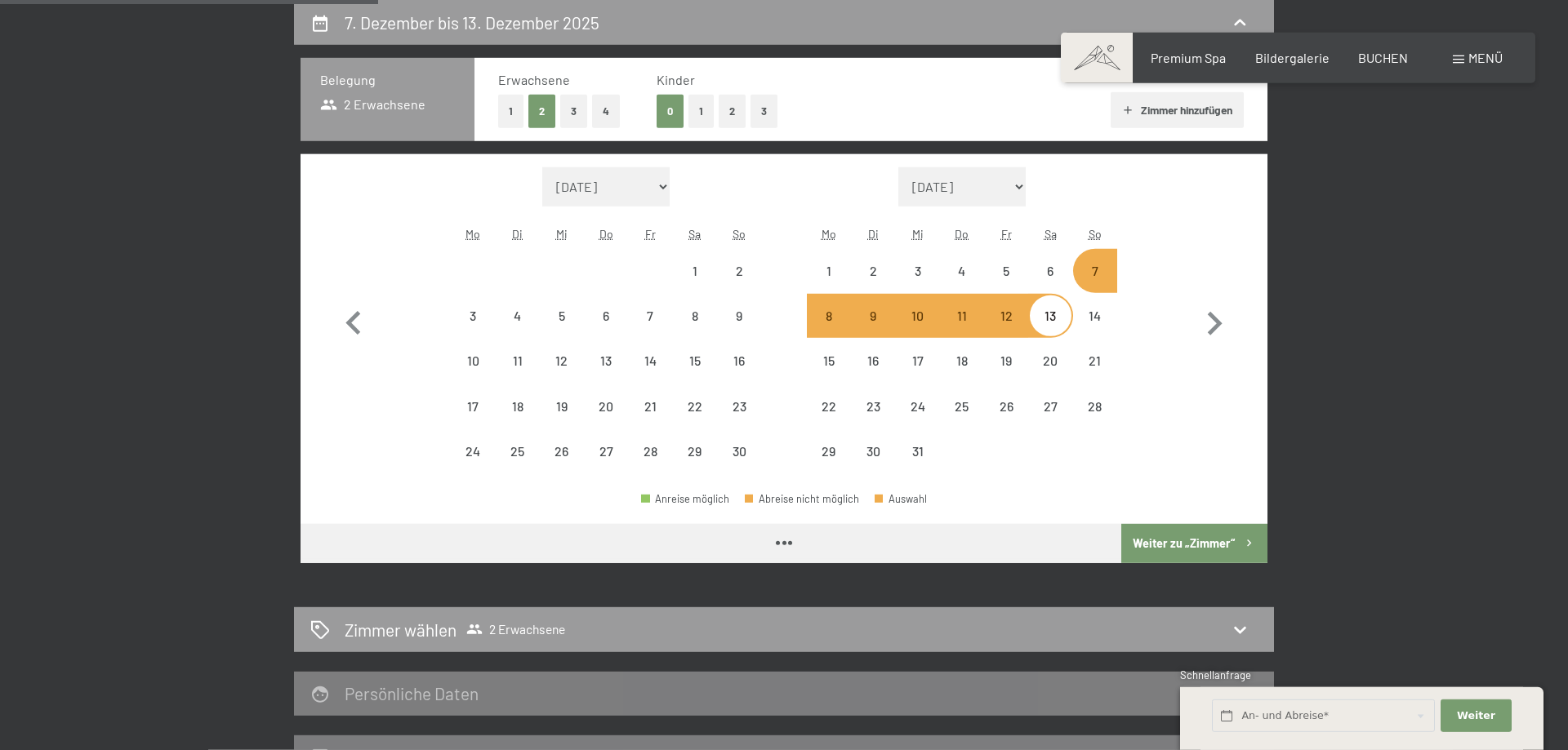
select select "[DATE]"
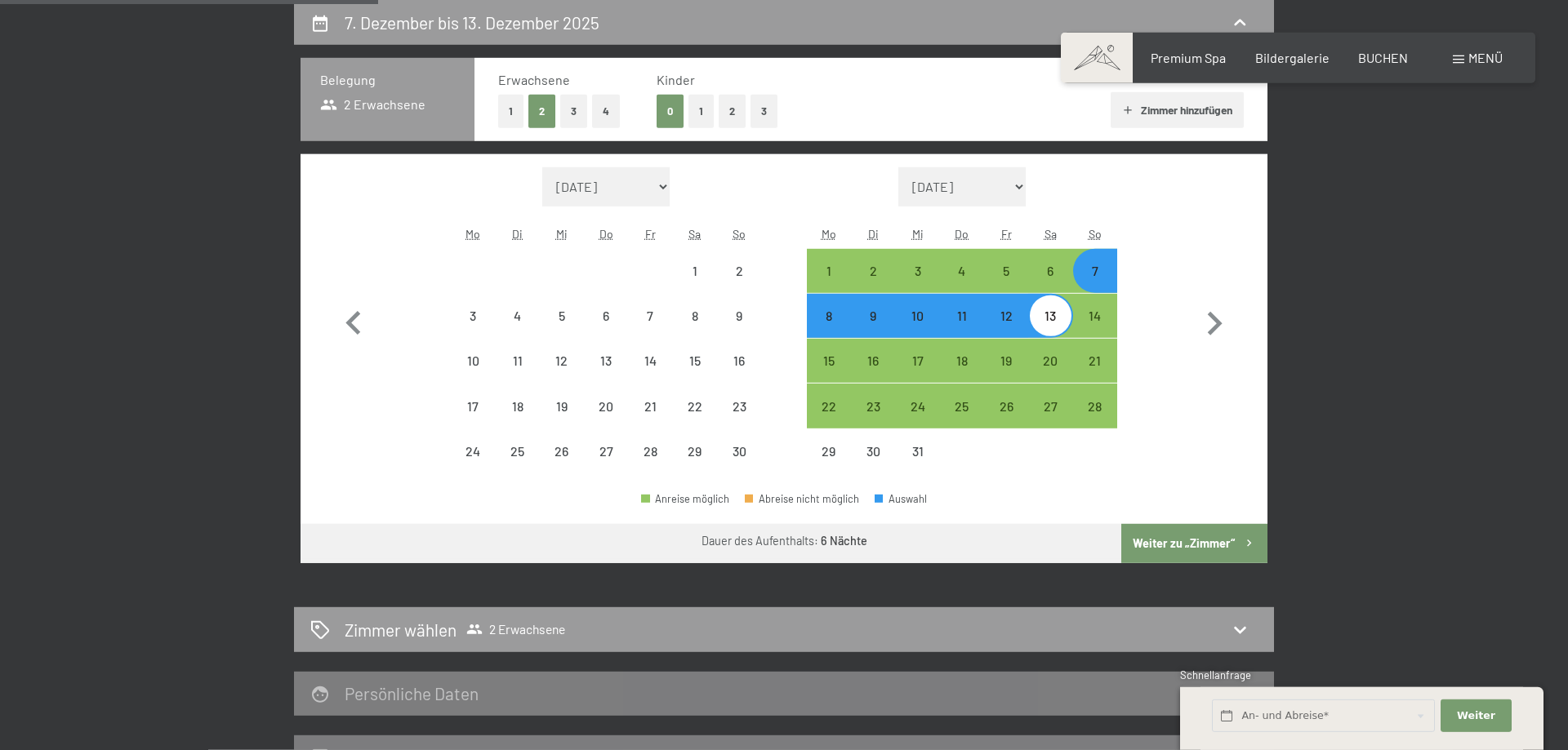
click at [1221, 542] on button "Weiter zu „Zimmer“" at bounding box center [1194, 543] width 146 height 40
select select "[DATE]"
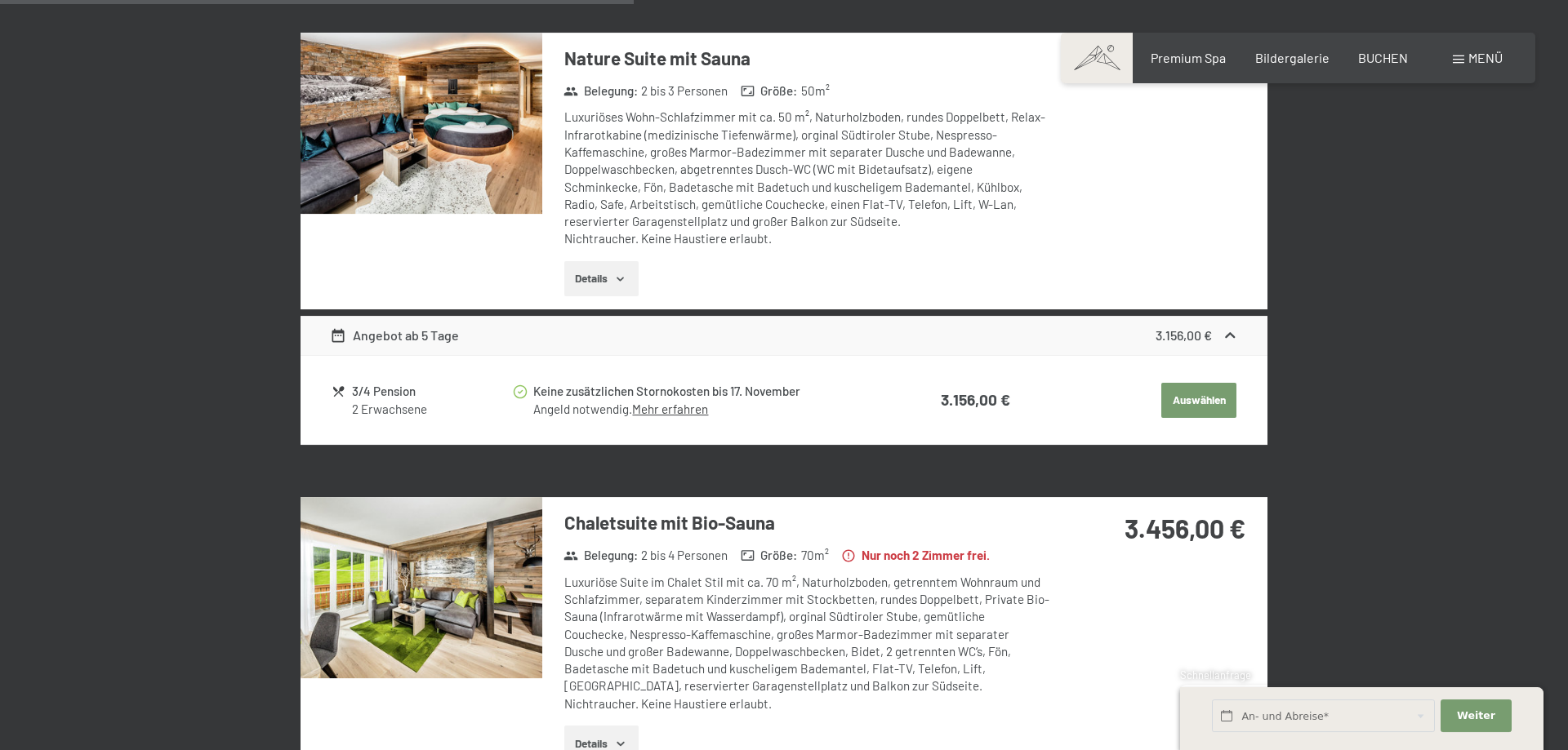
scroll to position [1972, 0]
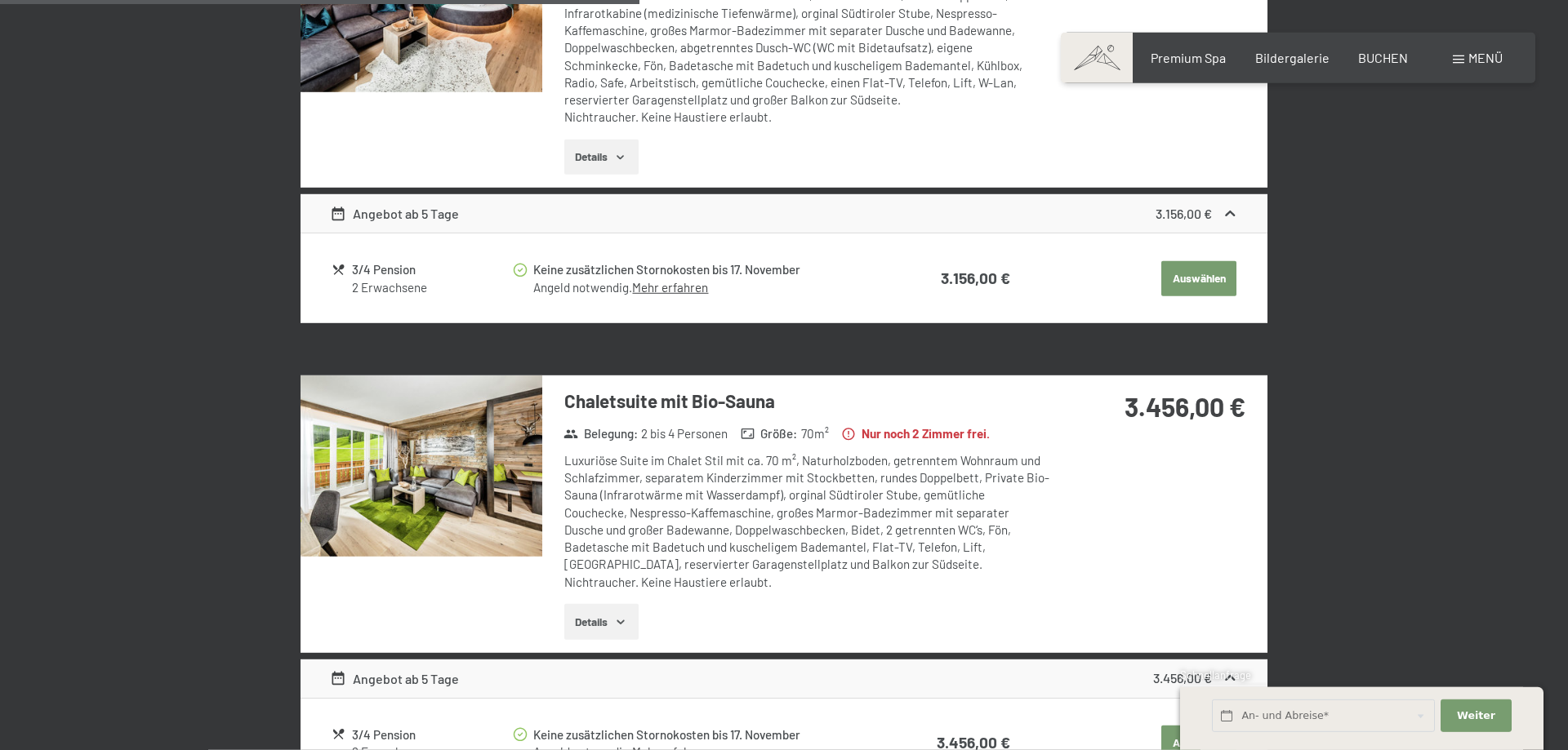
click at [1472, 54] on span "Menü" at bounding box center [1485, 58] width 34 height 16
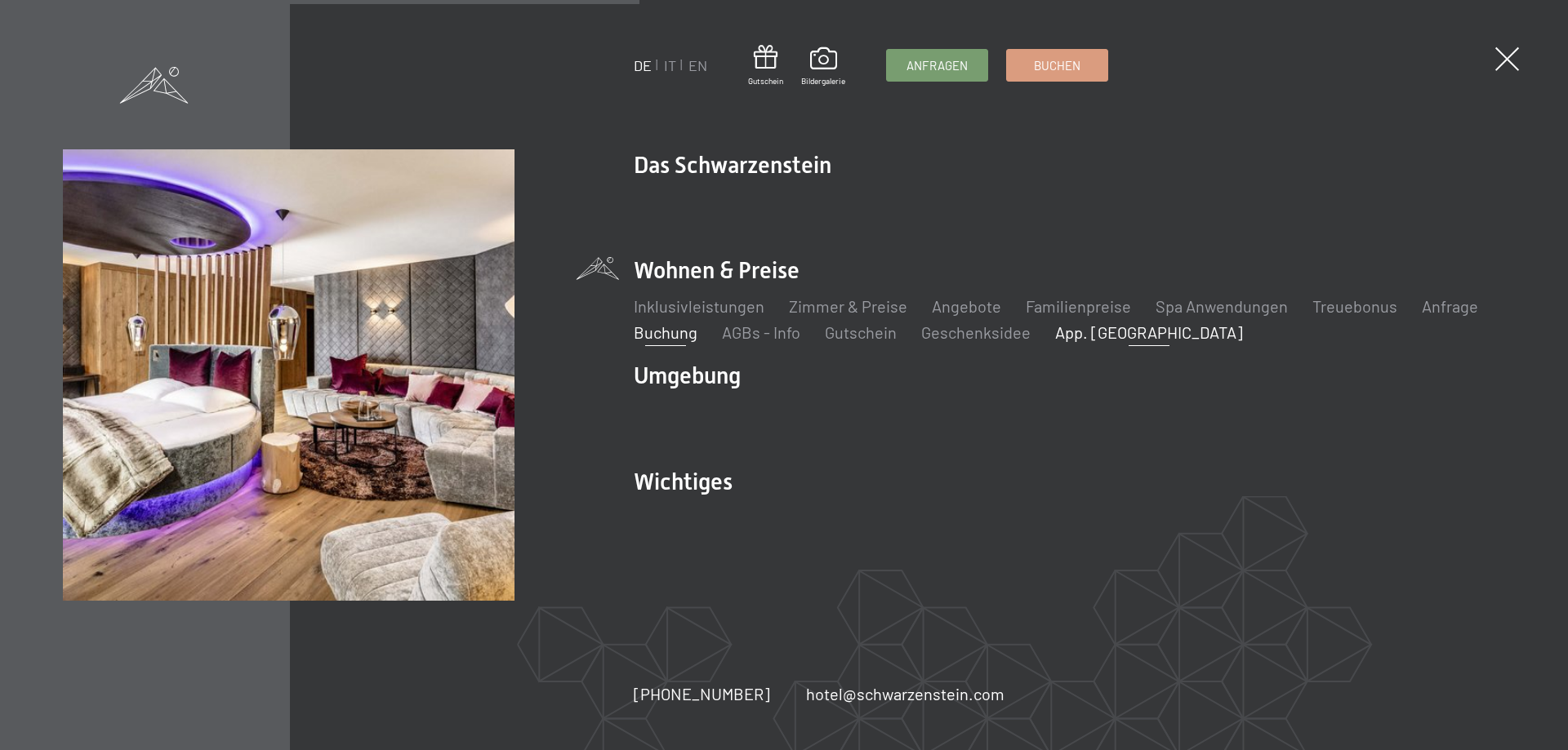
click at [1126, 332] on link "App. [GEOGRAPHIC_DATA]" at bounding box center [1148, 332] width 188 height 19
